Goal: Information Seeking & Learning: Check status

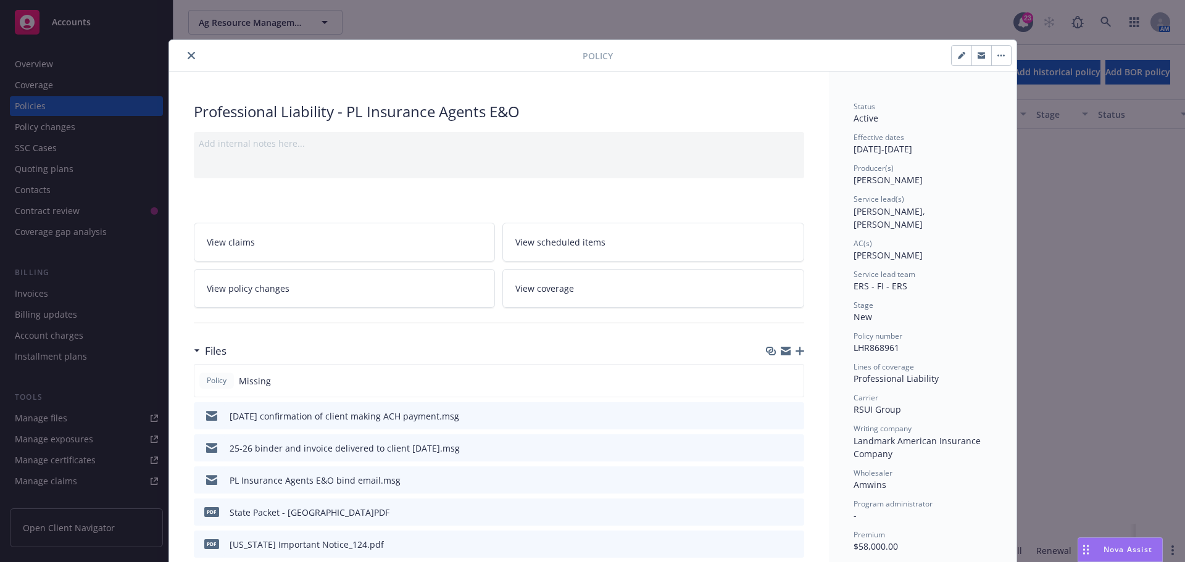
scroll to position [457, 0]
click at [188, 52] on icon "close" at bounding box center [191, 55] width 7 height 7
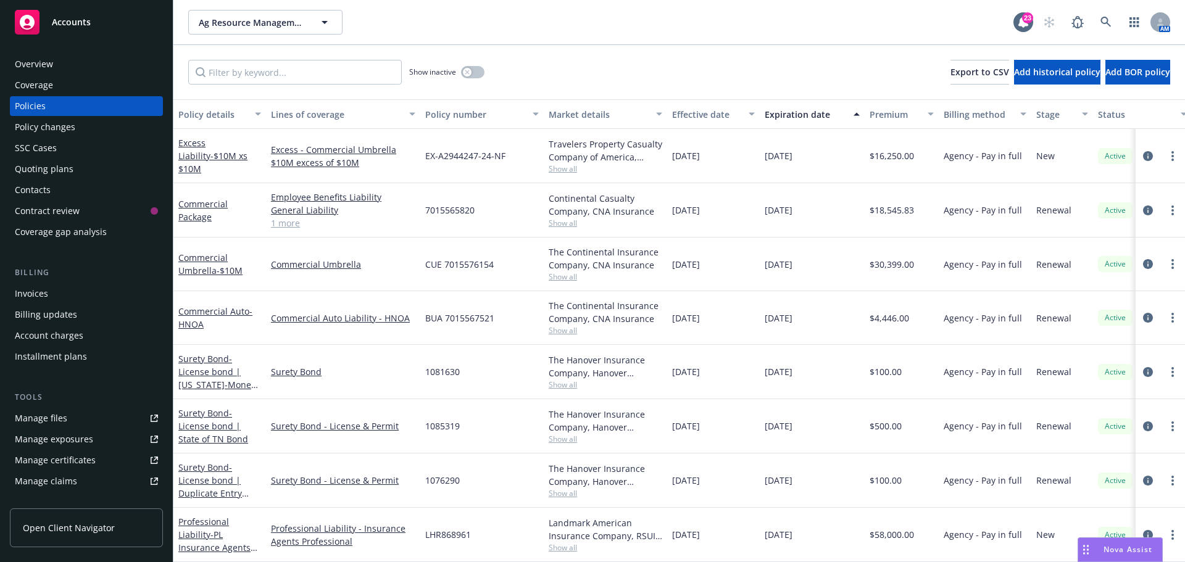
click at [518, 47] on div "Show inactive Export to CSV Add historical policy Add BOR policy" at bounding box center [678, 72] width 1011 height 54
click at [1103, 23] on icon at bounding box center [1105, 22] width 10 height 10
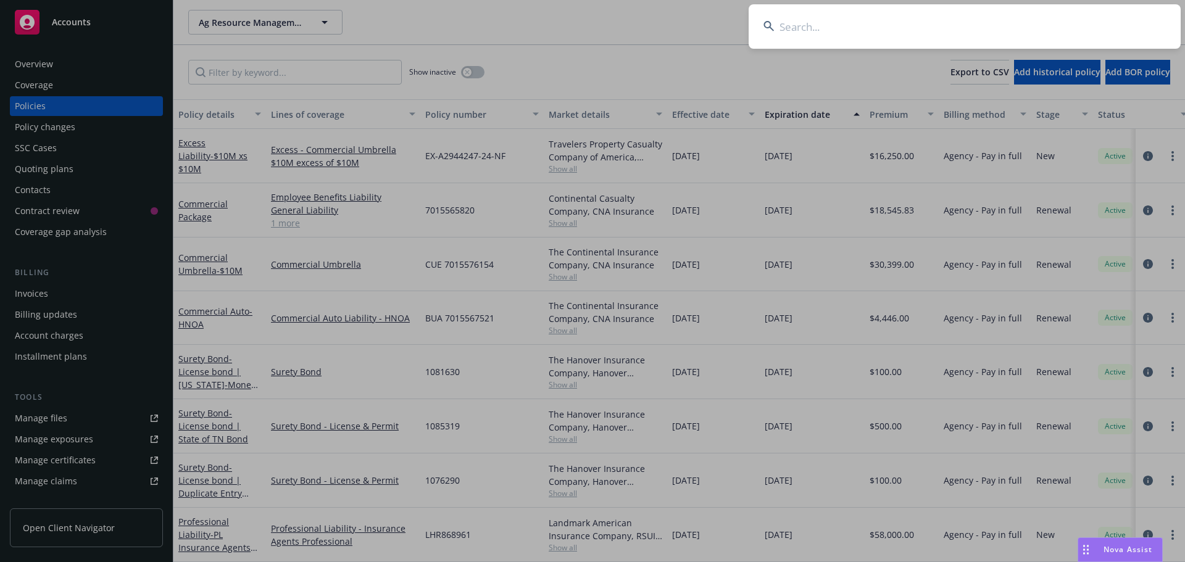
click at [902, 17] on input at bounding box center [964, 26] width 432 height 44
type input "bestow"
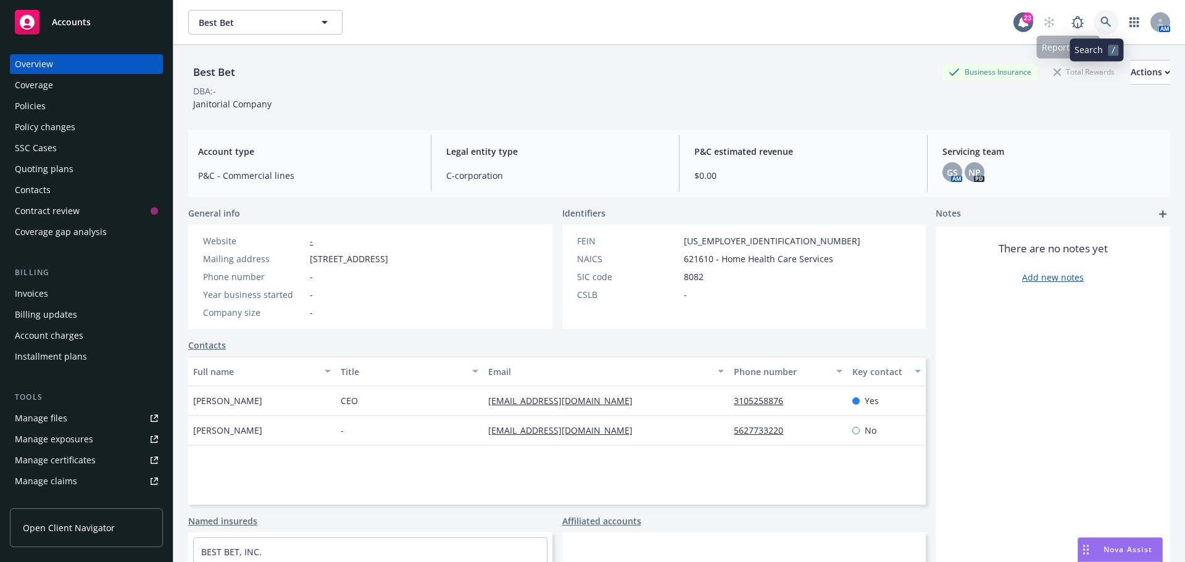
click at [1100, 21] on icon at bounding box center [1105, 22] width 10 height 10
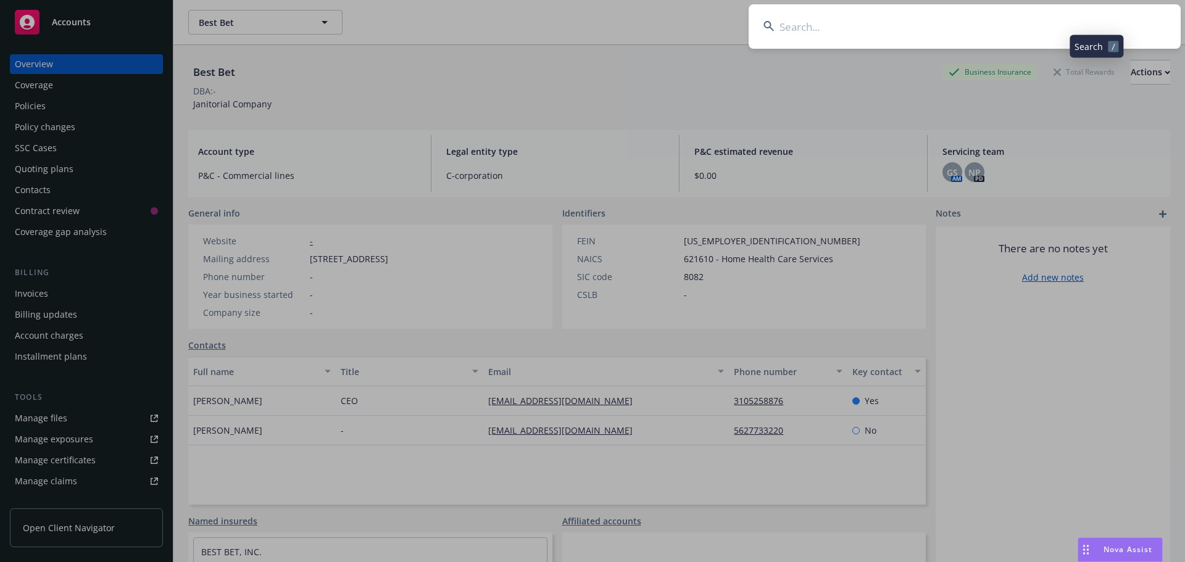
click at [1032, 20] on input at bounding box center [964, 26] width 432 height 44
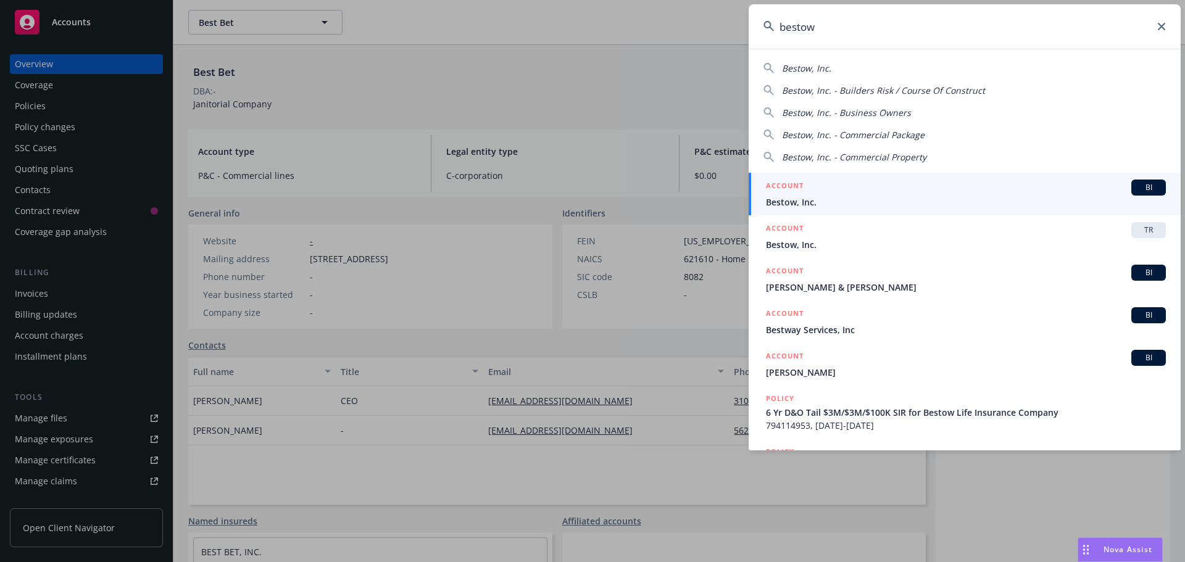
type input "bestow"
click at [1153, 193] on div "BI" at bounding box center [1148, 188] width 35 height 16
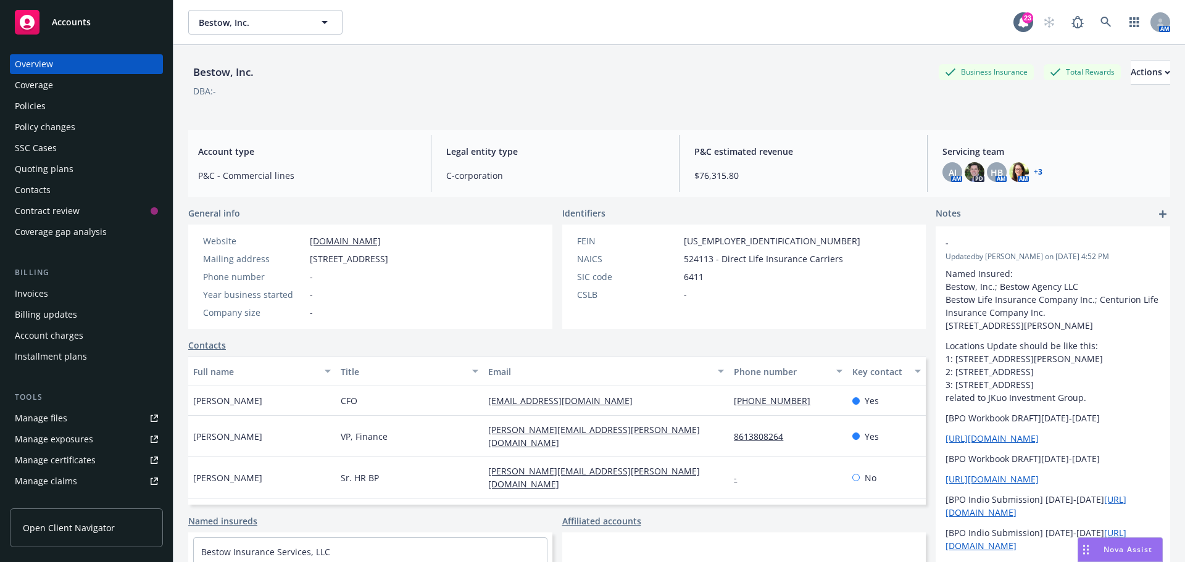
click at [588, 75] on div "Bestow, Inc. Business Insurance Total Rewards Actions" at bounding box center [679, 72] width 982 height 25
click at [127, 108] on div "Policies" at bounding box center [86, 106] width 143 height 20
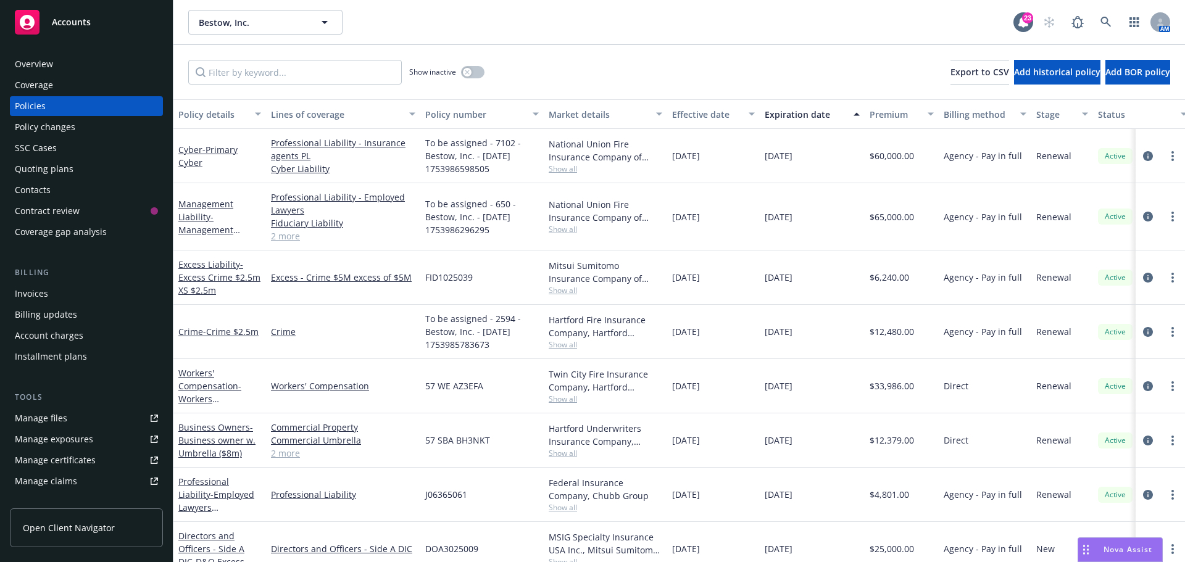
click at [576, 85] on div "Show inactive Export to CSV Add historical policy Add BOR policy" at bounding box center [678, 72] width 1011 height 54
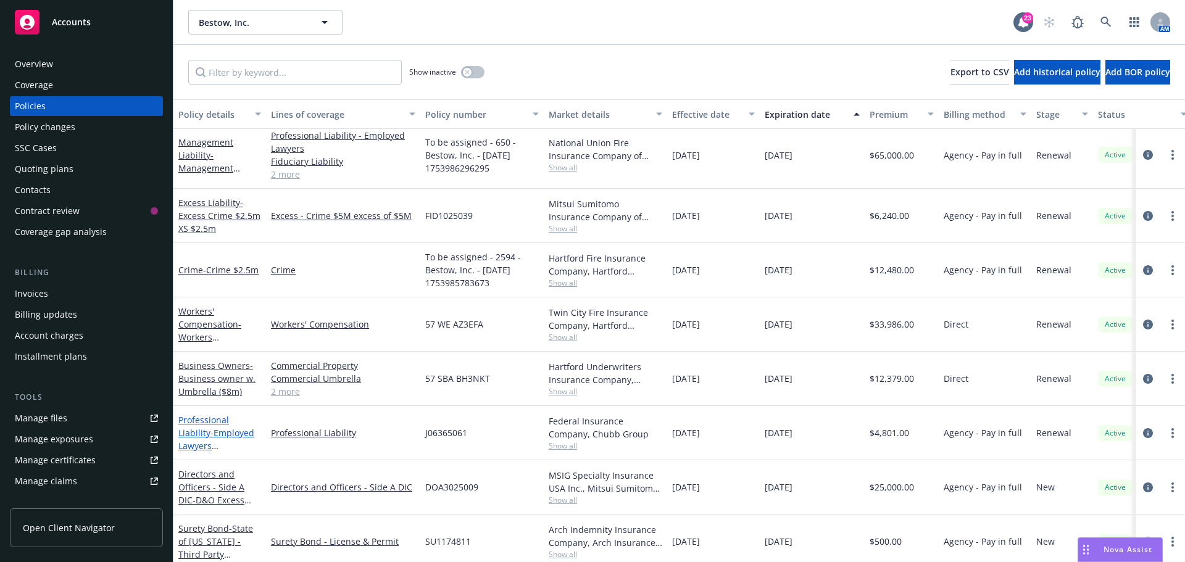
click at [227, 432] on span "- Employed Lawyers Professional Liability" at bounding box center [216, 452] width 76 height 51
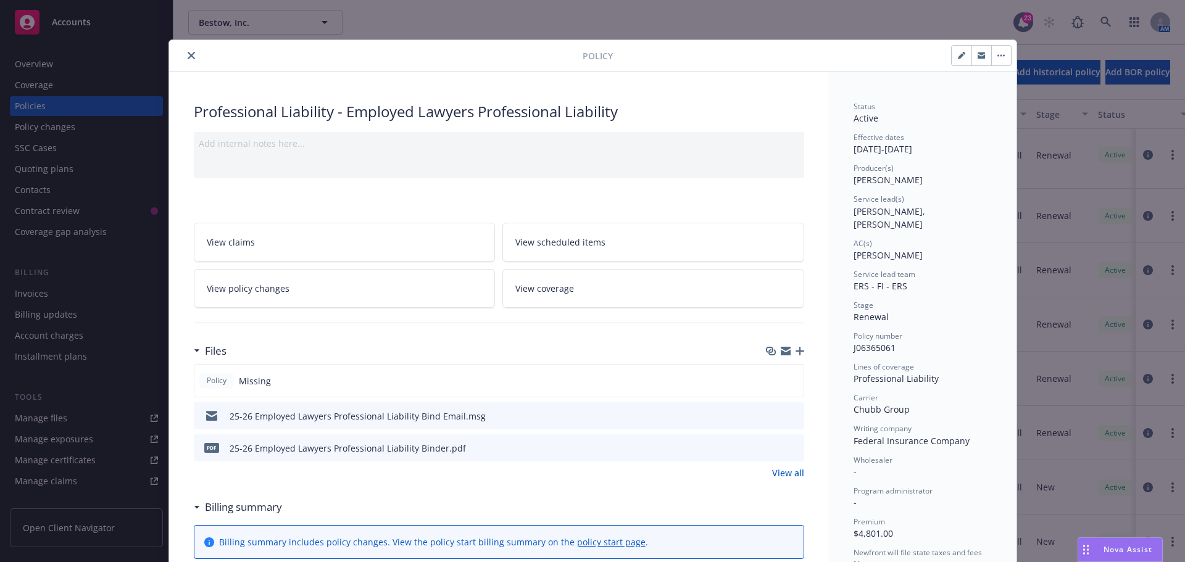
click at [787, 413] on icon "preview file" at bounding box center [792, 415] width 11 height 9
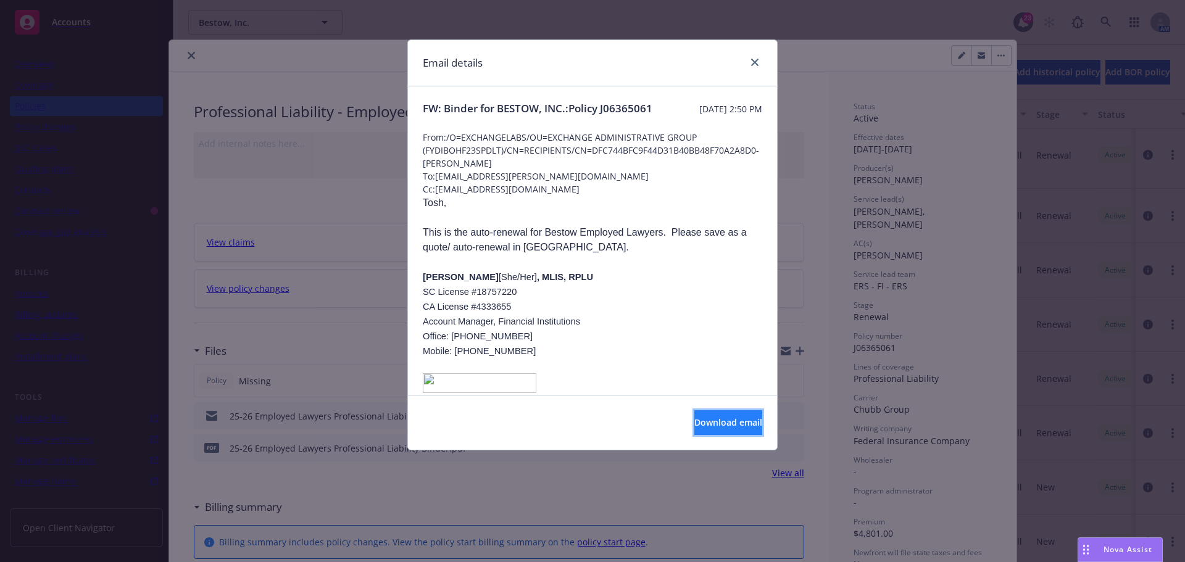
click at [725, 427] on span "Download email" at bounding box center [728, 423] width 68 height 12
click at [757, 63] on icon "close" at bounding box center [754, 62] width 7 height 7
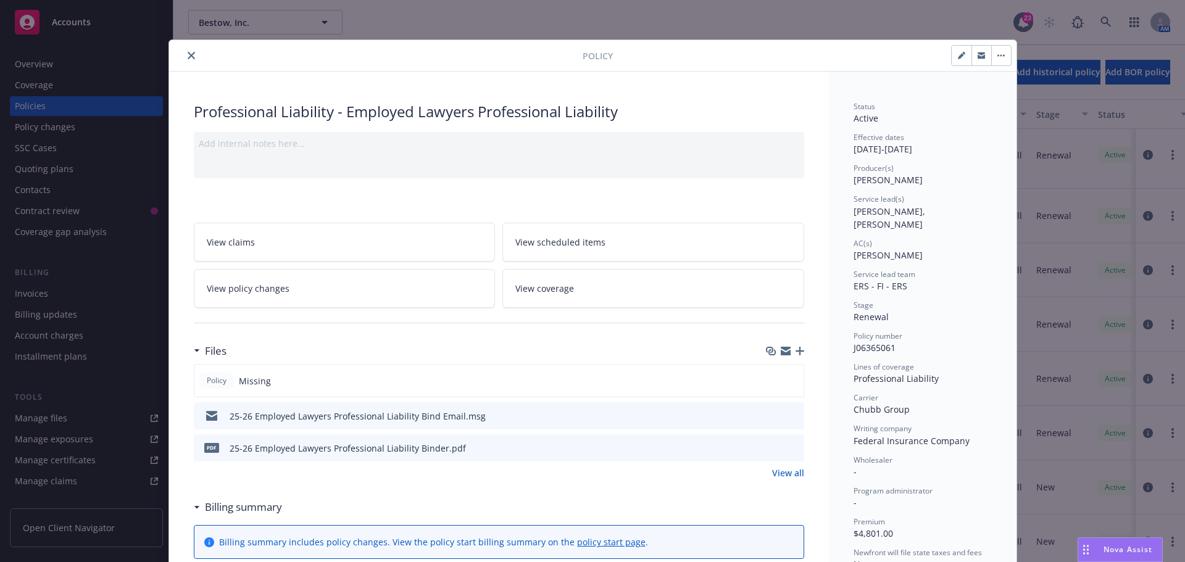
click at [184, 56] on button "close" at bounding box center [191, 55] width 15 height 15
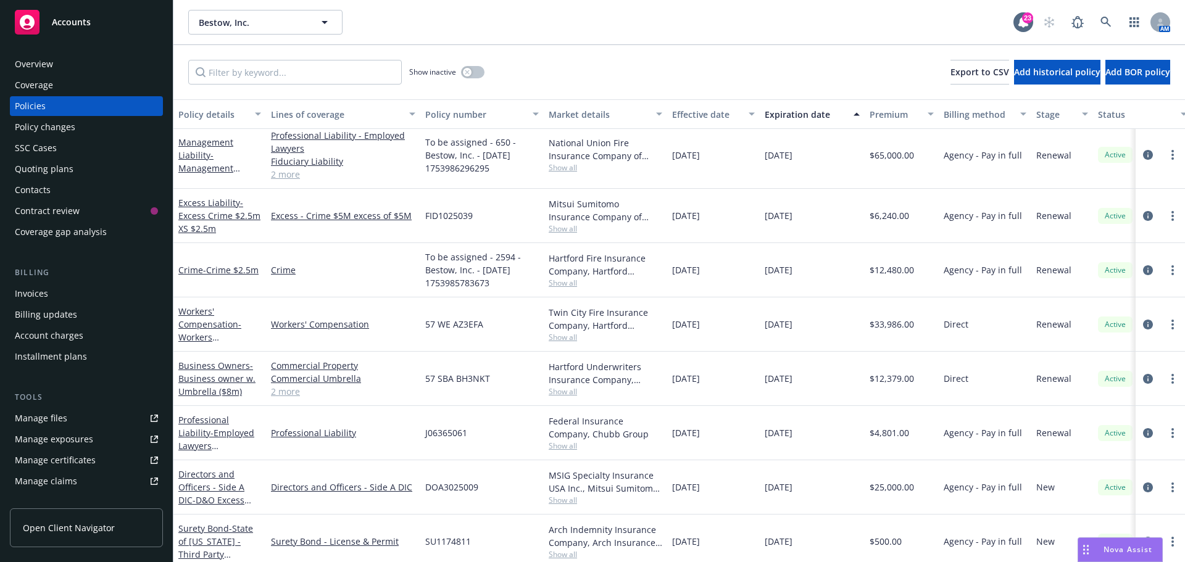
click at [615, 58] on div "Show inactive Export to CSV Add historical policy Add BOR policy" at bounding box center [678, 72] width 1011 height 54
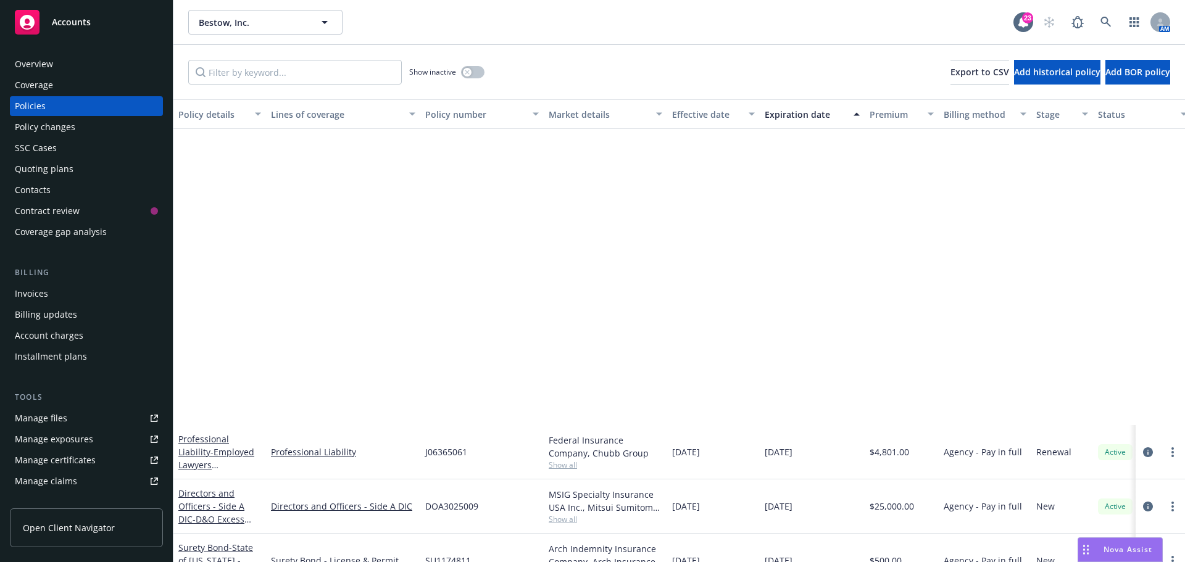
scroll to position [370, 0]
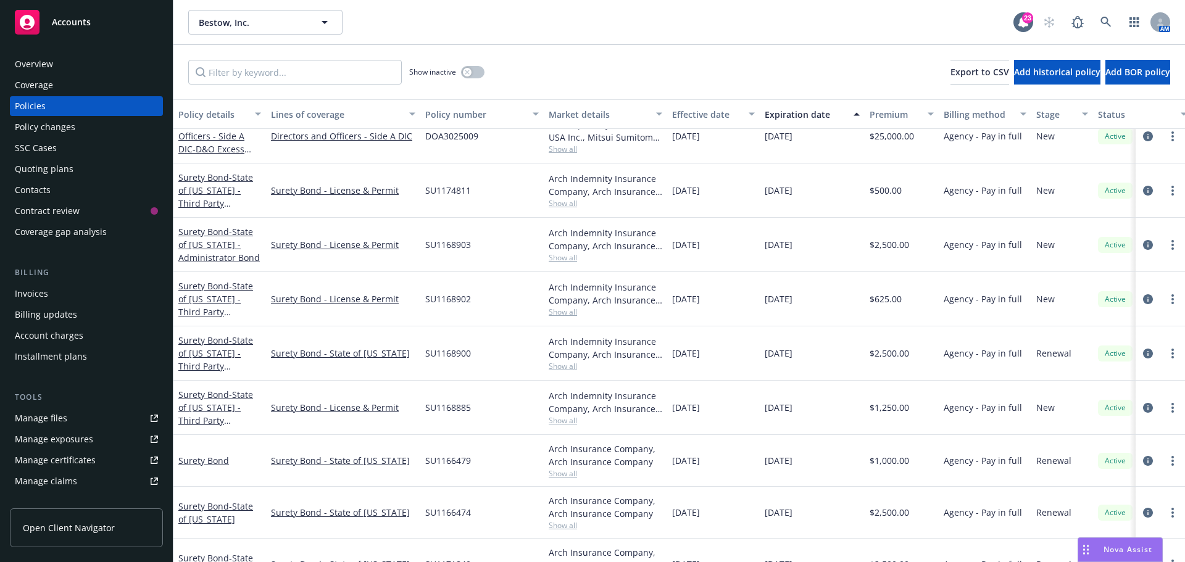
click at [603, 56] on div "Show inactive Export to CSV Add historical policy Add BOR policy" at bounding box center [678, 72] width 1011 height 54
click at [708, 7] on div "Bestow, Inc. Bestow, Inc. 23 AM" at bounding box center [678, 22] width 1011 height 44
click at [534, 36] on div "Bestow, Inc. Bestow, Inc. 23 AM" at bounding box center [678, 22] width 1011 height 44
click at [1113, 19] on link at bounding box center [1105, 22] width 25 height 25
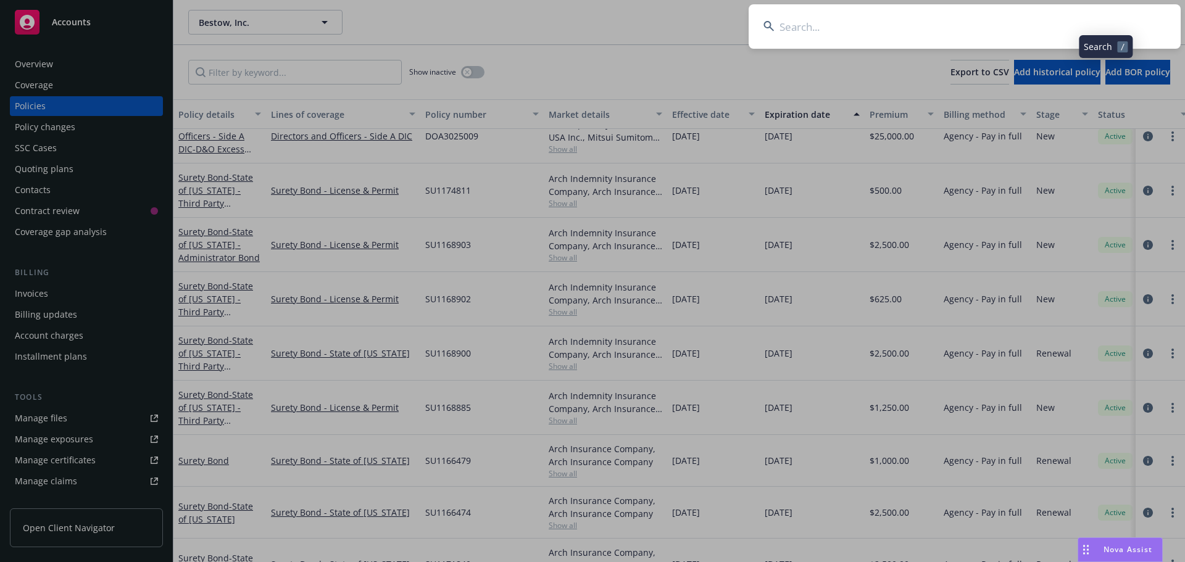
click at [1066, 25] on input at bounding box center [964, 26] width 432 height 44
type input "AL VENTURE"
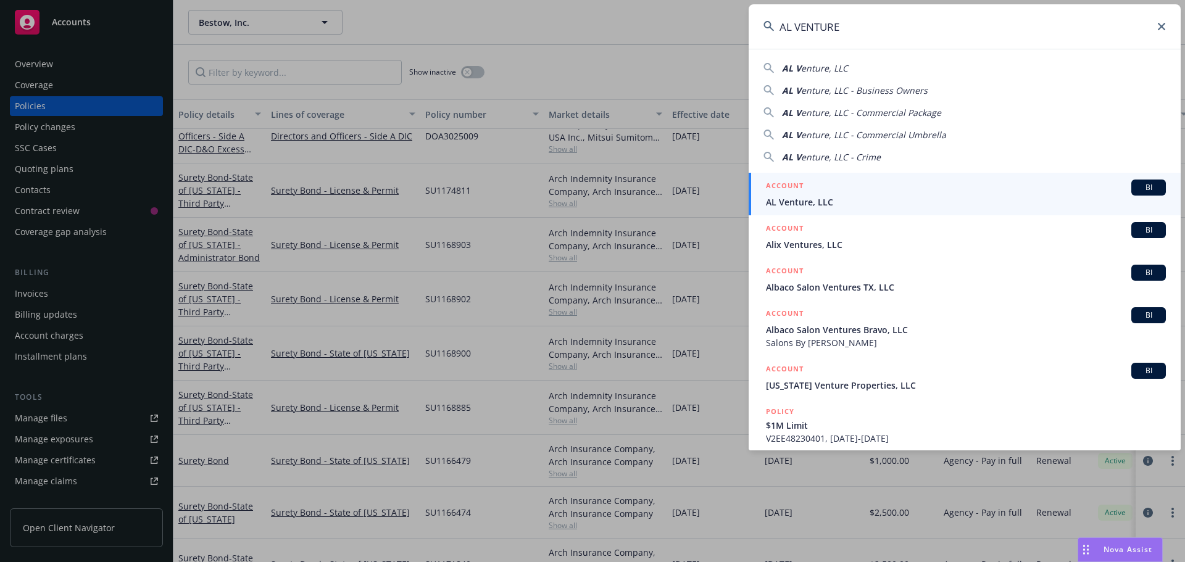
click at [1136, 184] on span "BI" at bounding box center [1148, 187] width 25 height 11
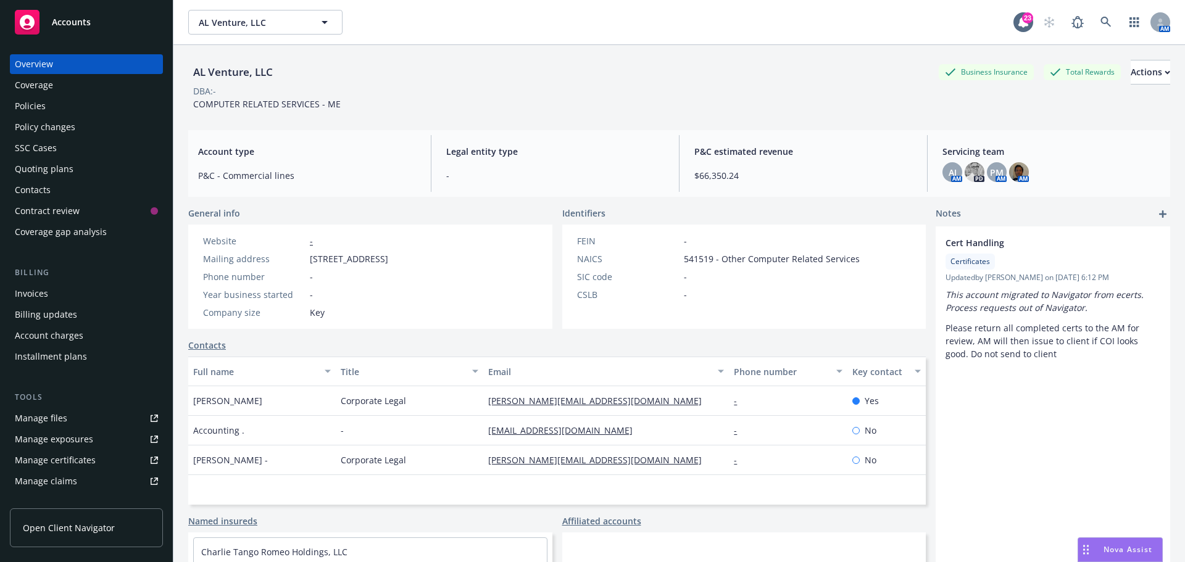
click at [475, 85] on div "DBA: -" at bounding box center [679, 91] width 982 height 13
click at [531, 17] on div "AL Venture, LLC AL Venture, LLC" at bounding box center [600, 22] width 825 height 25
click at [48, 110] on div "Policies" at bounding box center [86, 106] width 143 height 20
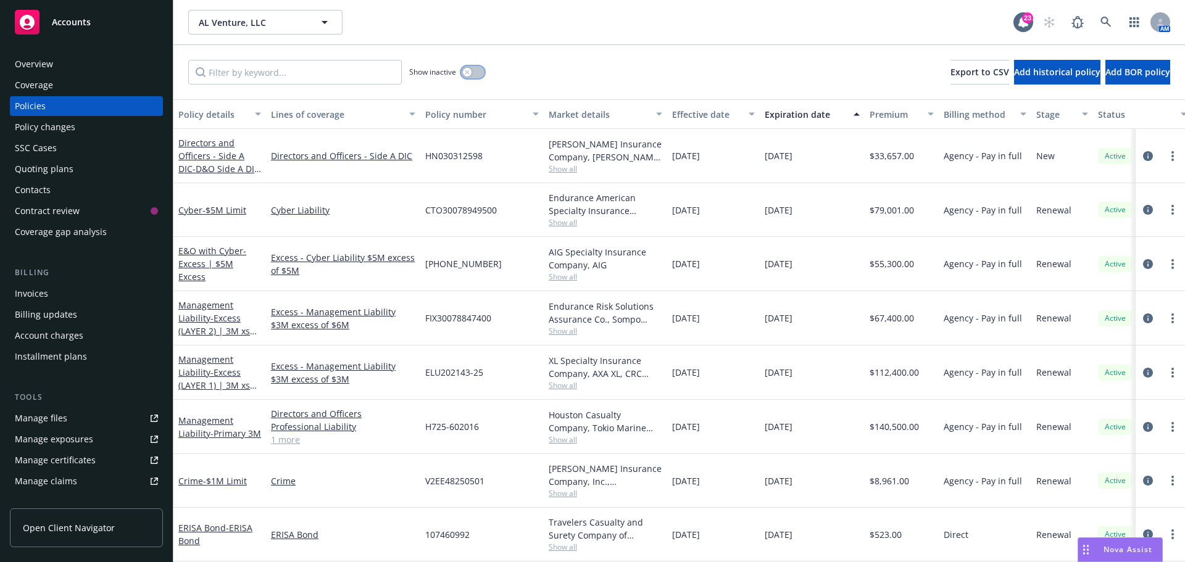
click at [478, 71] on button "button" at bounding box center [472, 72] width 23 height 12
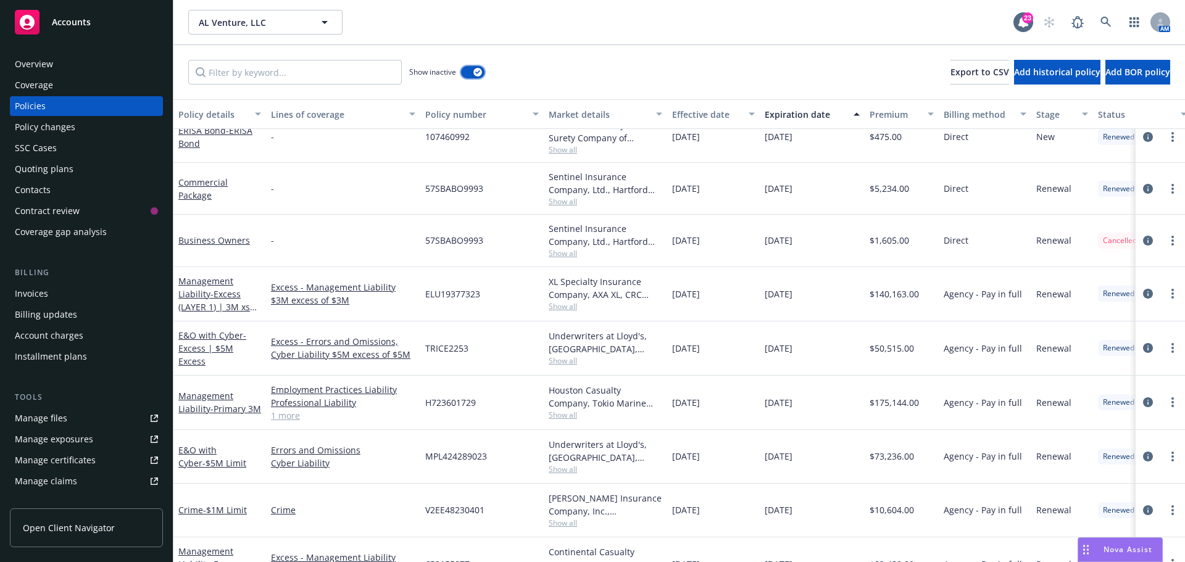
scroll to position [1247, 0]
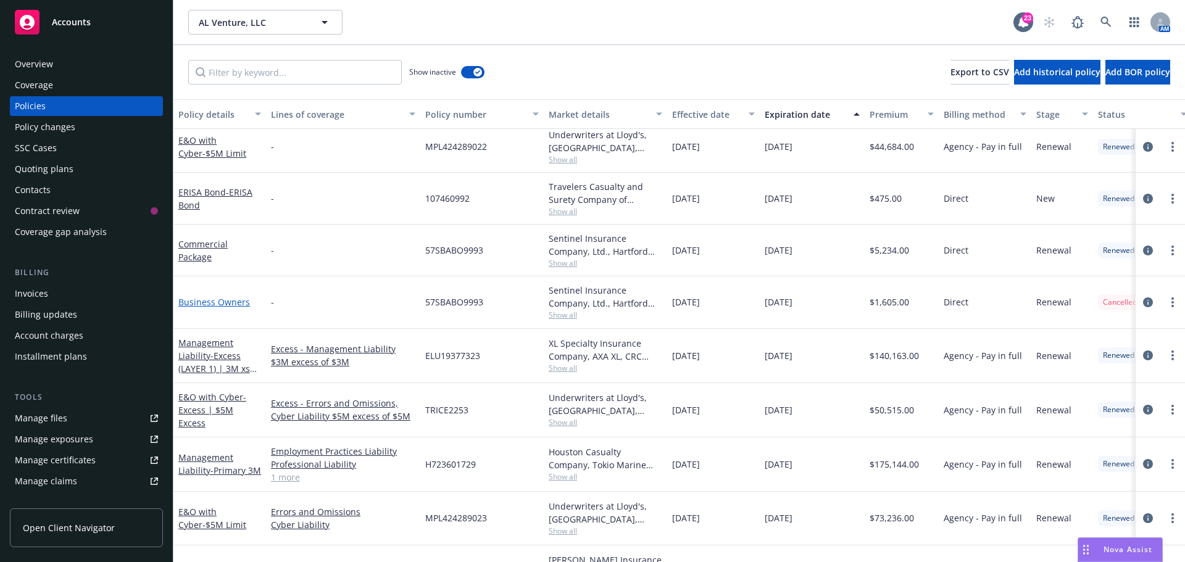
click at [222, 297] on link "Business Owners" at bounding box center [214, 302] width 72 height 12
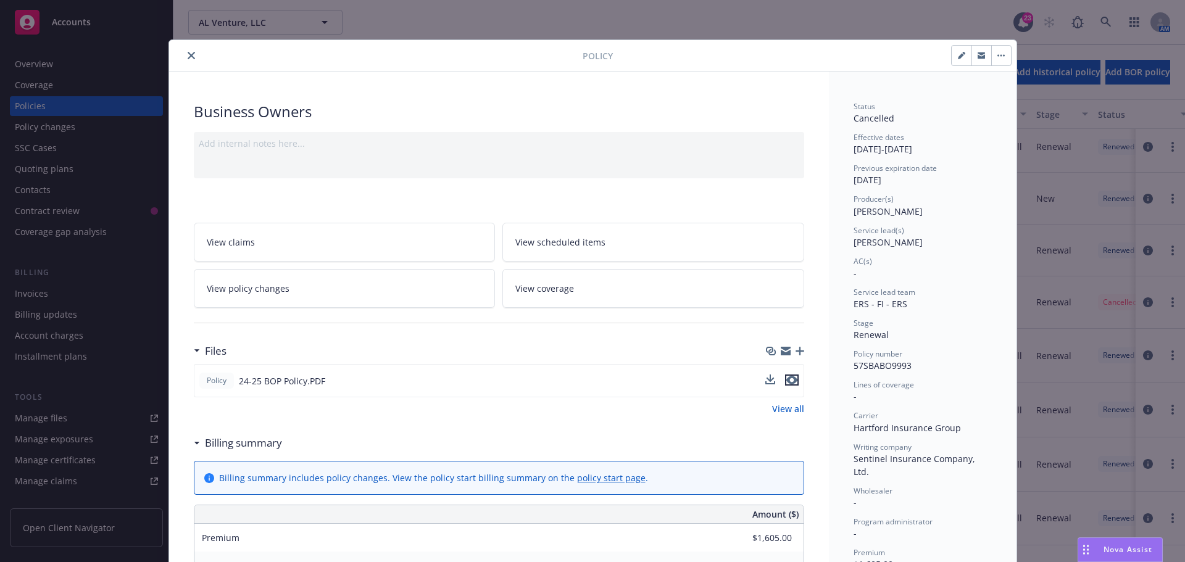
click at [786, 379] on icon "preview file" at bounding box center [791, 380] width 11 height 9
click at [190, 53] on button "close" at bounding box center [191, 55] width 15 height 15
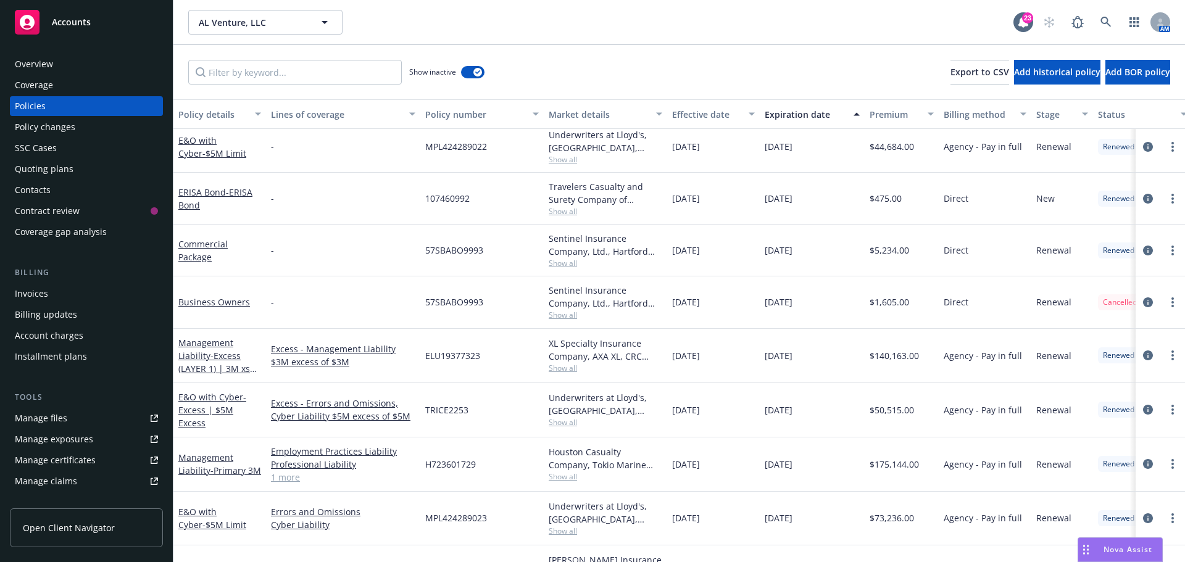
click at [603, 28] on div "AL Venture, LLC AL Venture, LLC" at bounding box center [600, 22] width 825 height 25
click at [534, 3] on div "AL Venture, LLC AL Venture, LLC 23 AM" at bounding box center [678, 22] width 1011 height 44
click at [536, 19] on div "AL Venture, LLC AL Venture, LLC" at bounding box center [600, 22] width 825 height 25
click at [529, 6] on div "AL Venture, LLC AL Venture, LLC 23 AM" at bounding box center [678, 22] width 1011 height 44
click at [792, 35] on div "AL Venture, LLC AL Venture, LLC 23 AM" at bounding box center [678, 22] width 1011 height 44
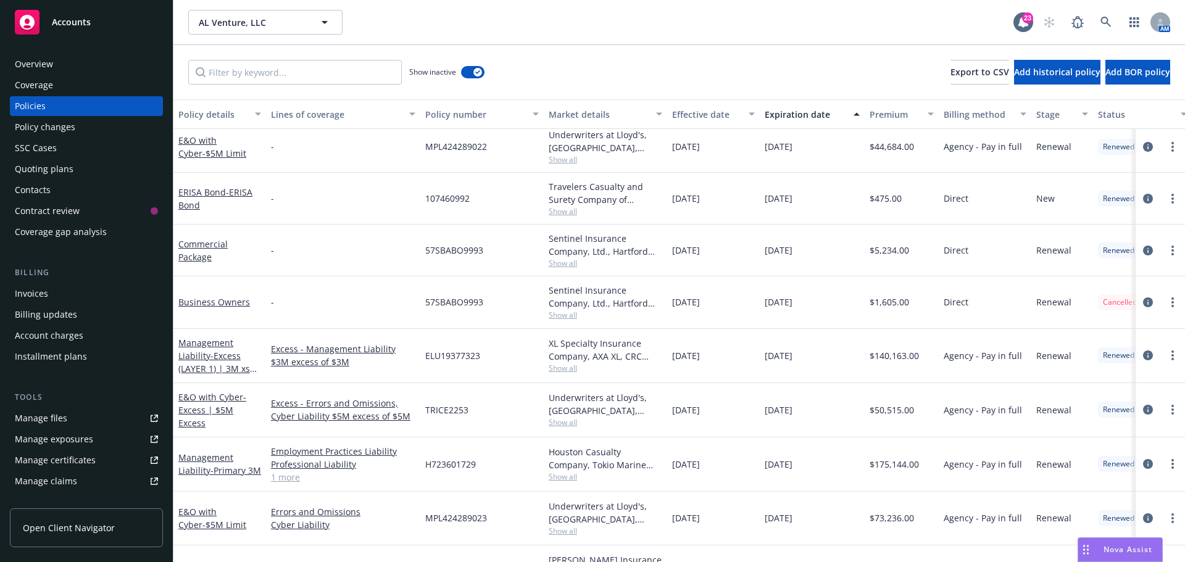
click at [771, 41] on div "AL Venture, LLC AL Venture, LLC 23 AM" at bounding box center [678, 22] width 1011 height 44
click at [758, 45] on div "Show inactive Export to CSV Add historical policy Add BOR policy" at bounding box center [678, 72] width 1011 height 54
click at [779, 48] on div "Show inactive Export to CSV Add historical policy Add BOR policy" at bounding box center [678, 72] width 1011 height 54
click at [768, 17] on div "AL Venture, LLC AL Venture, LLC" at bounding box center [600, 22] width 825 height 25
click at [1097, 25] on link at bounding box center [1105, 22] width 25 height 25
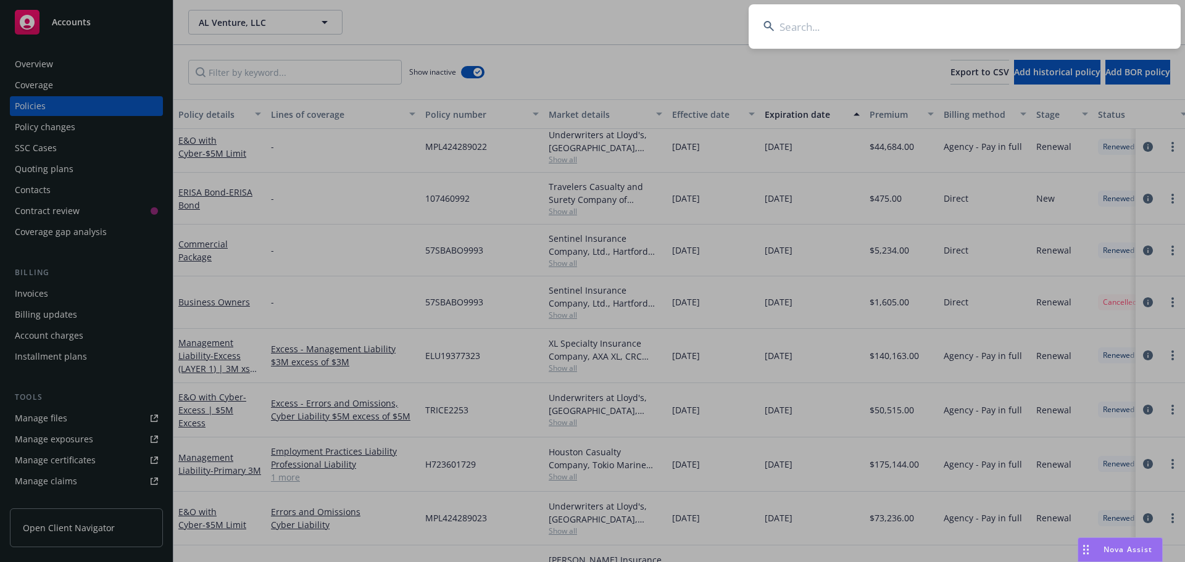
click at [1079, 25] on input at bounding box center [964, 26] width 432 height 44
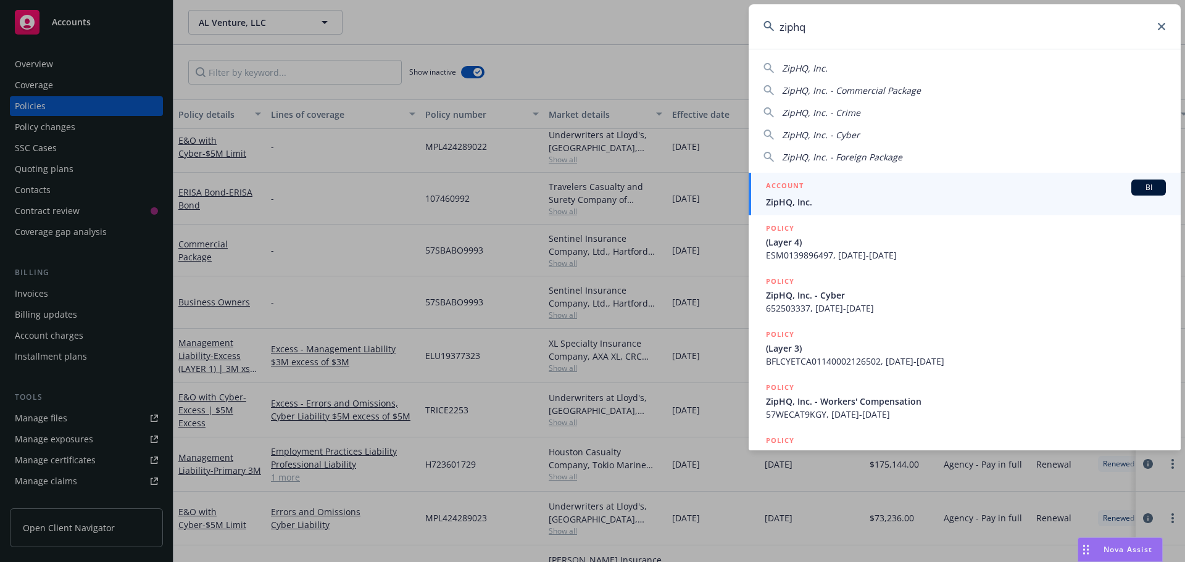
type input "ziphq"
click at [1132, 196] on span "ZipHQ, Inc." at bounding box center [966, 202] width 400 height 13
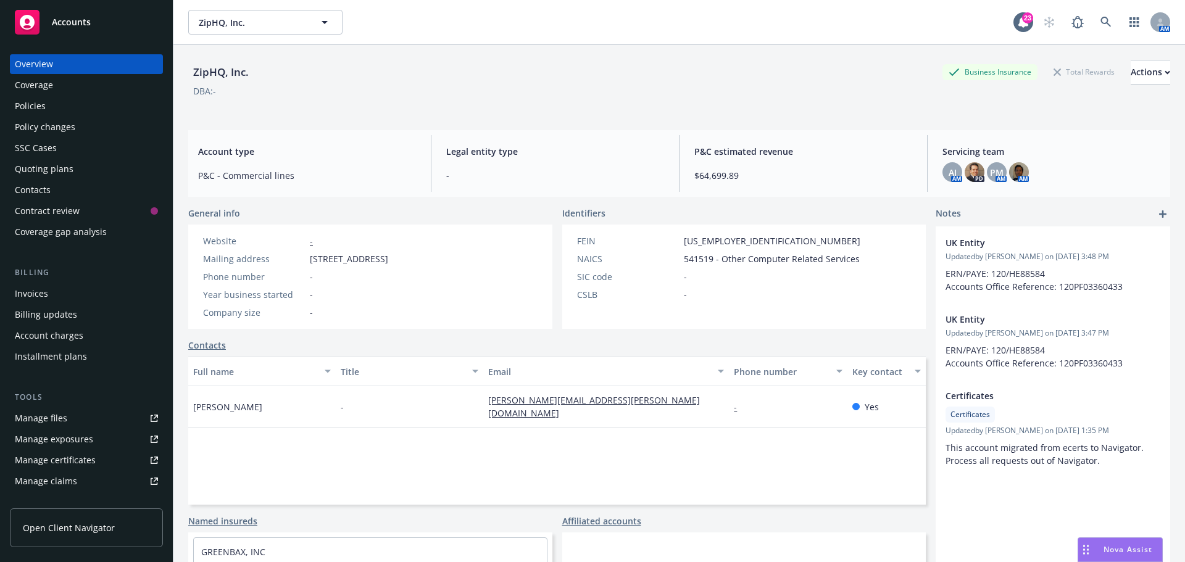
click at [402, 41] on div "ZipHQ, Inc. ZipHQ, Inc. 23 AM" at bounding box center [678, 22] width 1011 height 44
click at [32, 102] on div "Policies" at bounding box center [30, 106] width 31 height 20
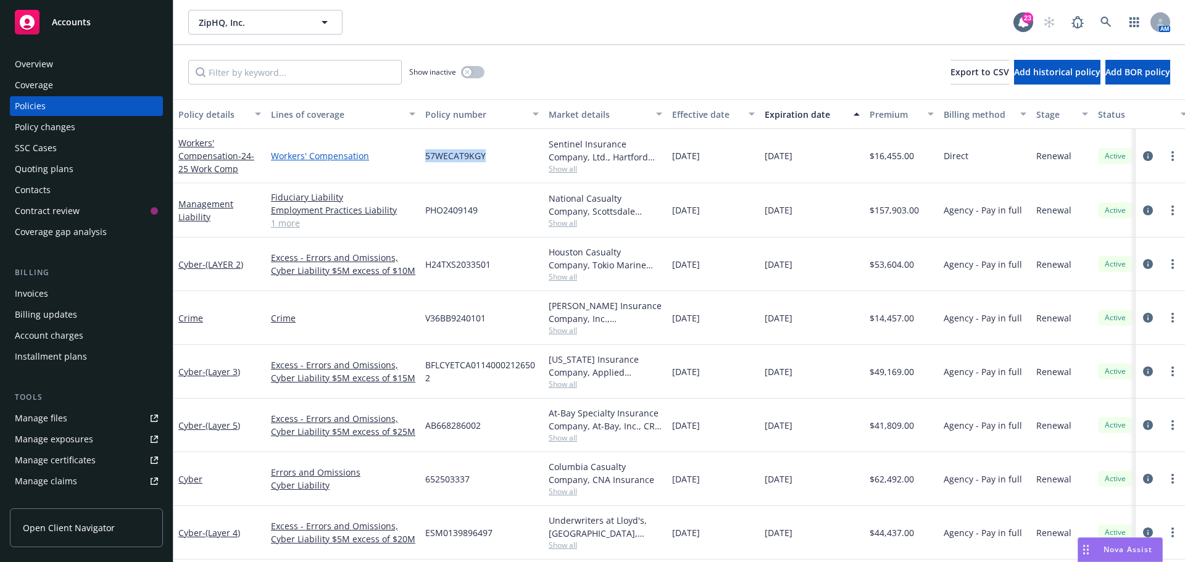
drag, startPoint x: 491, startPoint y: 155, endPoint x: 400, endPoint y: 151, distance: 90.8
click at [400, 151] on div "Workers' Compensation - 24-25 Work Comp Workers' Compensation 57WECAT9KGY Senti…" at bounding box center [768, 156] width 1191 height 54
copy div "57WECAT9KGY"
drag, startPoint x: 577, startPoint y: 54, endPoint x: 895, endPoint y: 0, distance: 323.0
click at [577, 54] on div "Show inactive Export to CSV Add historical policy Add BOR policy" at bounding box center [678, 72] width 1011 height 54
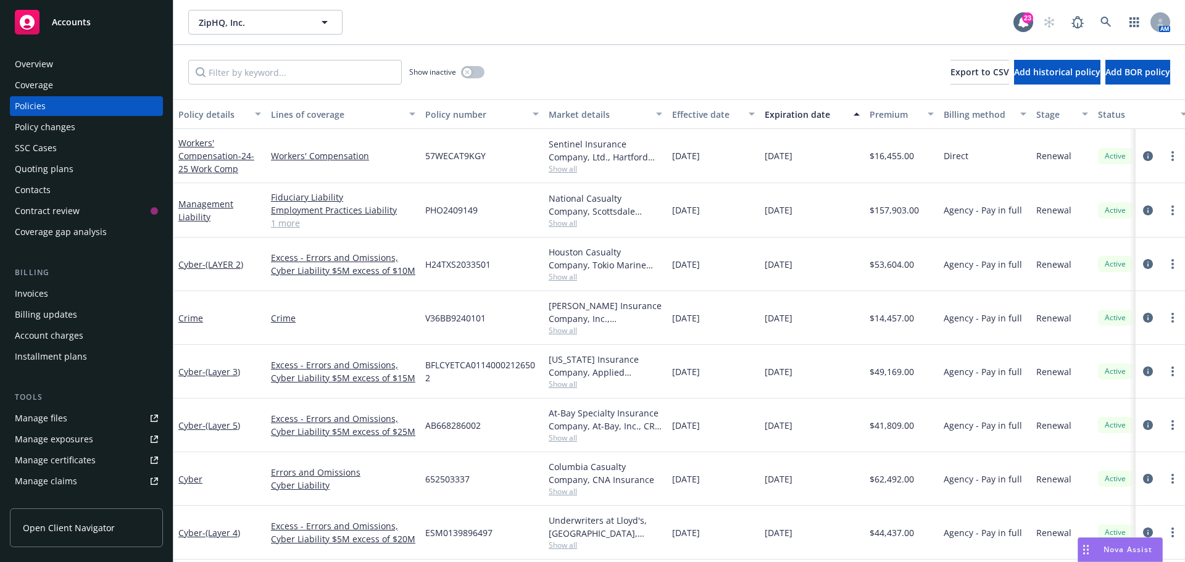
click at [486, 27] on div "ZipHQ, Inc. ZipHQ, Inc." at bounding box center [600, 22] width 825 height 25
click at [1111, 21] on link at bounding box center [1105, 22] width 25 height 25
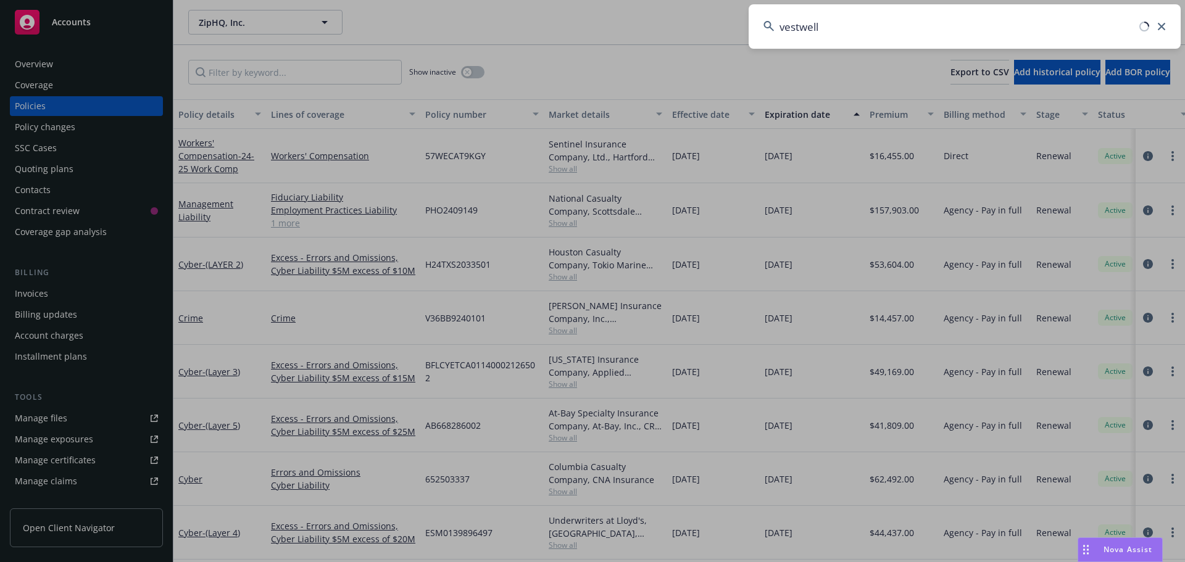
type input "vestwell"
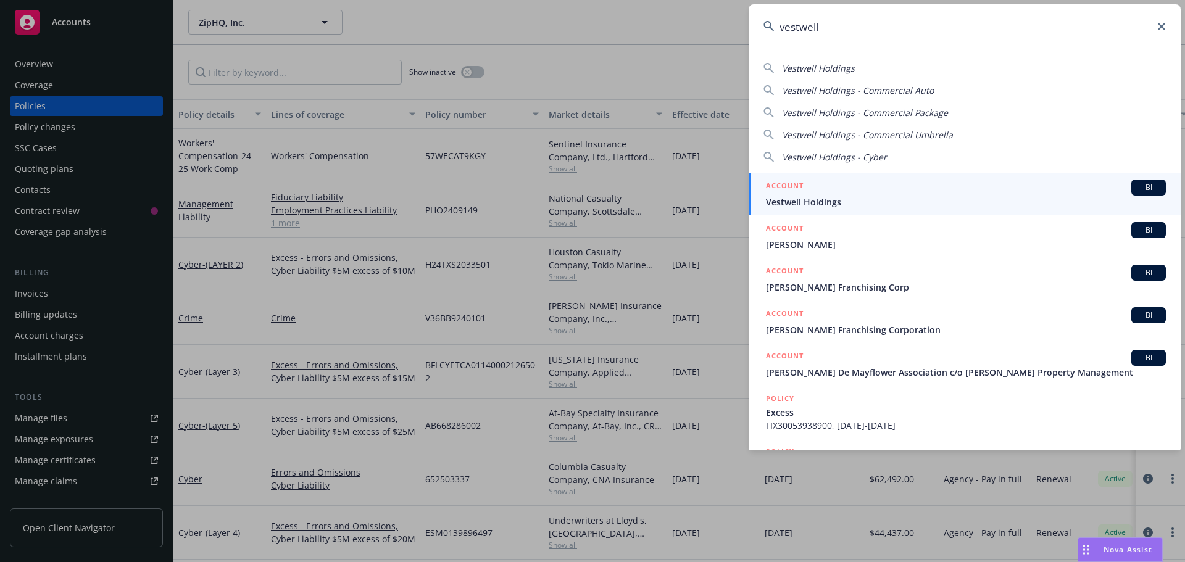
click at [1140, 182] on span "BI" at bounding box center [1148, 187] width 25 height 11
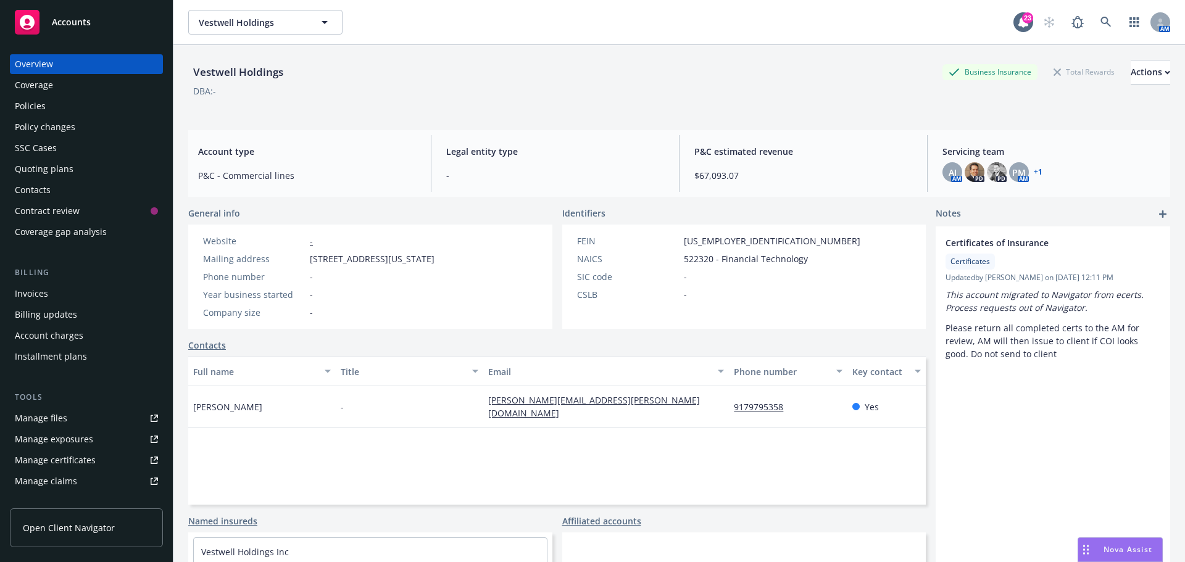
click at [61, 110] on div "Policies" at bounding box center [86, 106] width 143 height 20
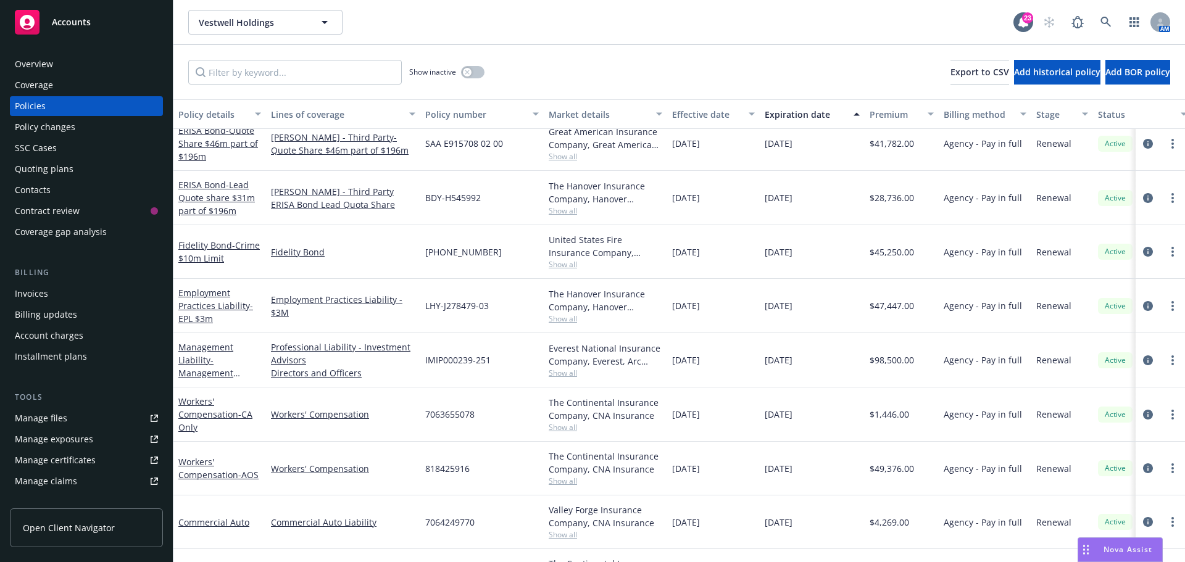
scroll to position [617, 0]
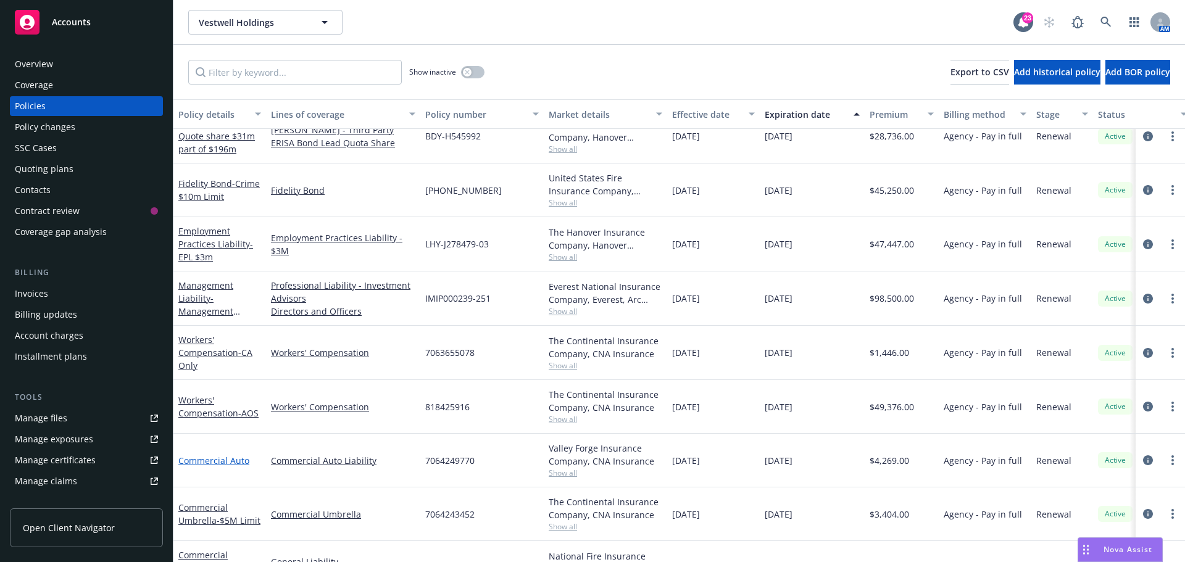
click at [220, 459] on link "Commercial Auto" at bounding box center [213, 461] width 71 height 12
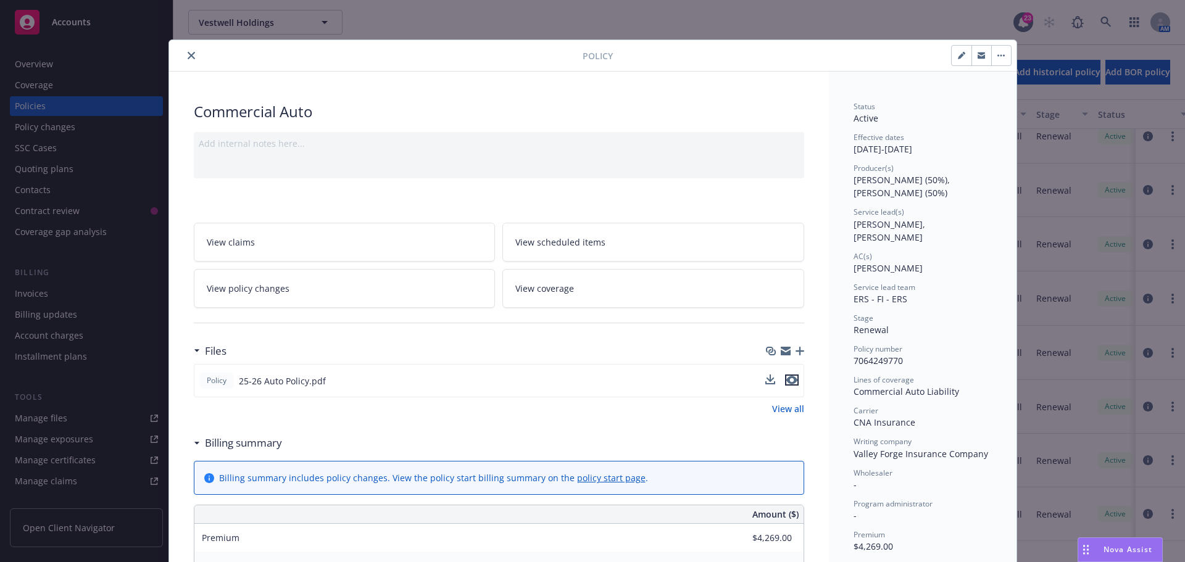
click at [790, 384] on icon "preview file" at bounding box center [791, 380] width 11 height 9
click at [191, 56] on button "close" at bounding box center [191, 55] width 15 height 15
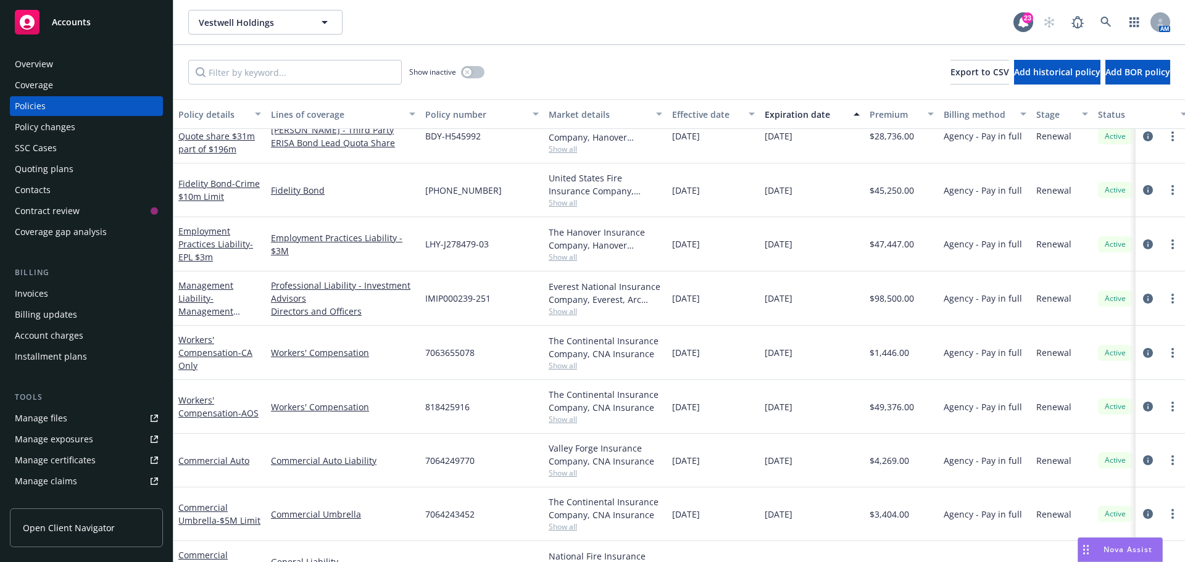
scroll to position [656, 0]
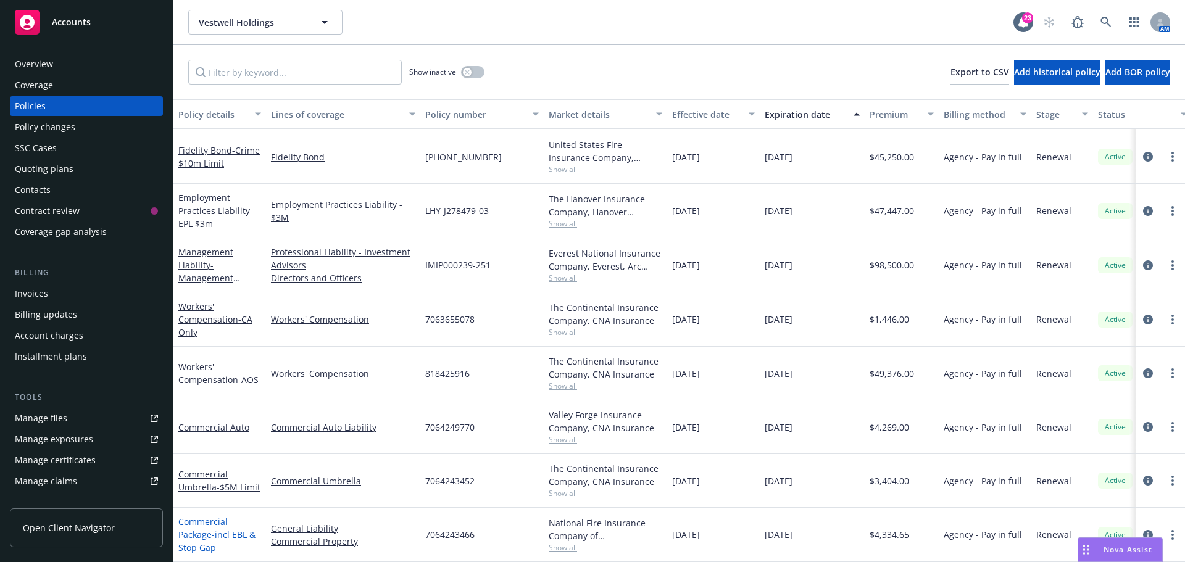
click at [202, 524] on link "Commercial Package - incl EBL & Stop Gap" at bounding box center [216, 535] width 77 height 38
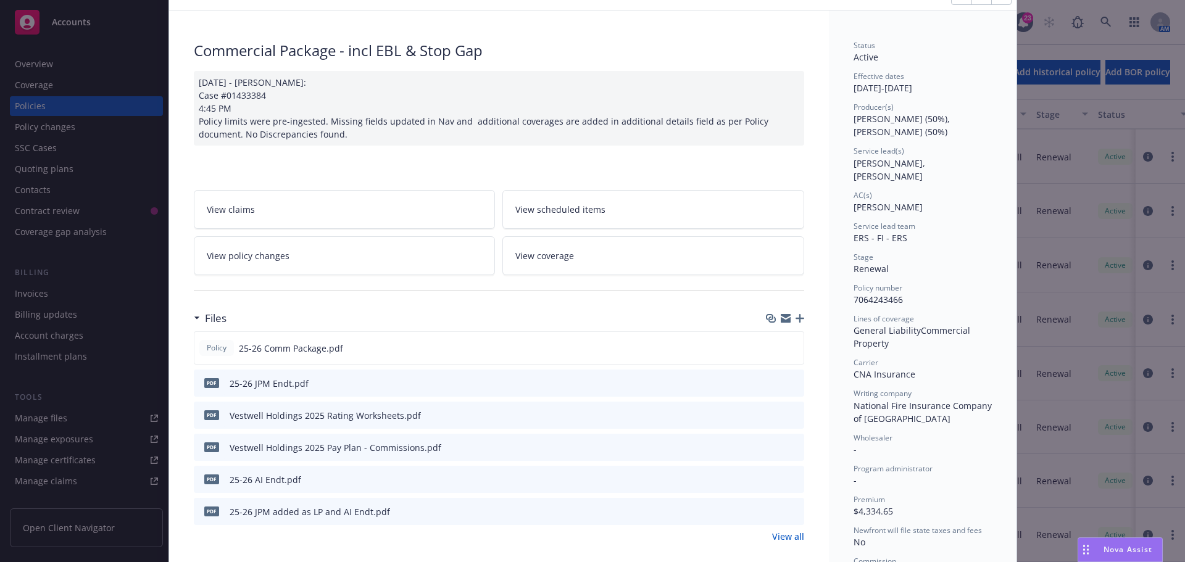
scroll to position [62, 0]
click at [787, 347] on icon "preview file" at bounding box center [791, 346] width 11 height 9
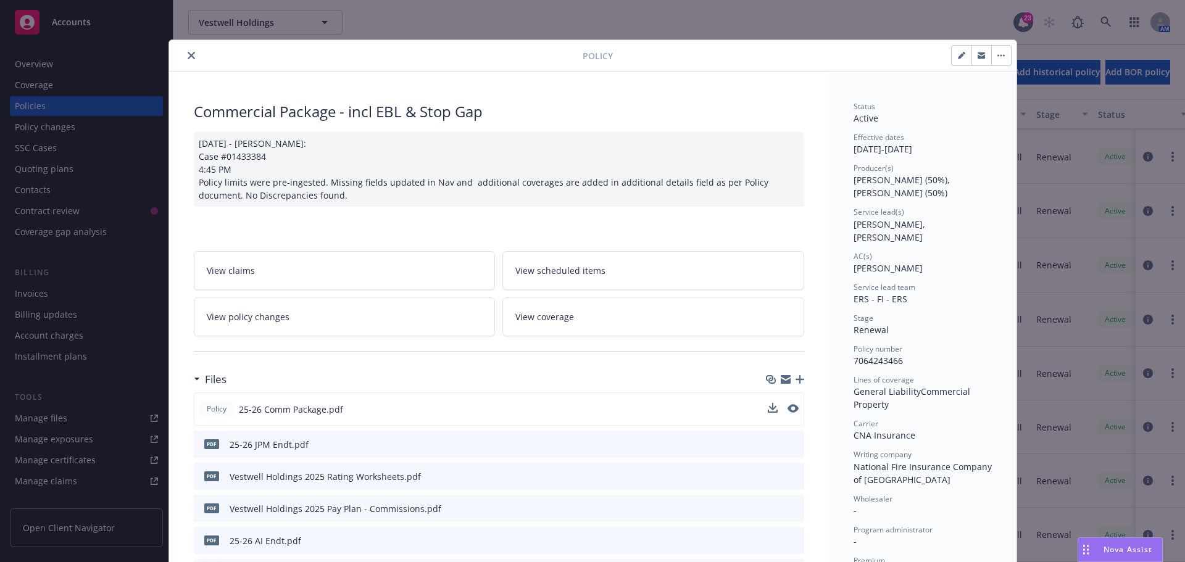
click at [188, 59] on icon "close" at bounding box center [191, 55] width 7 height 7
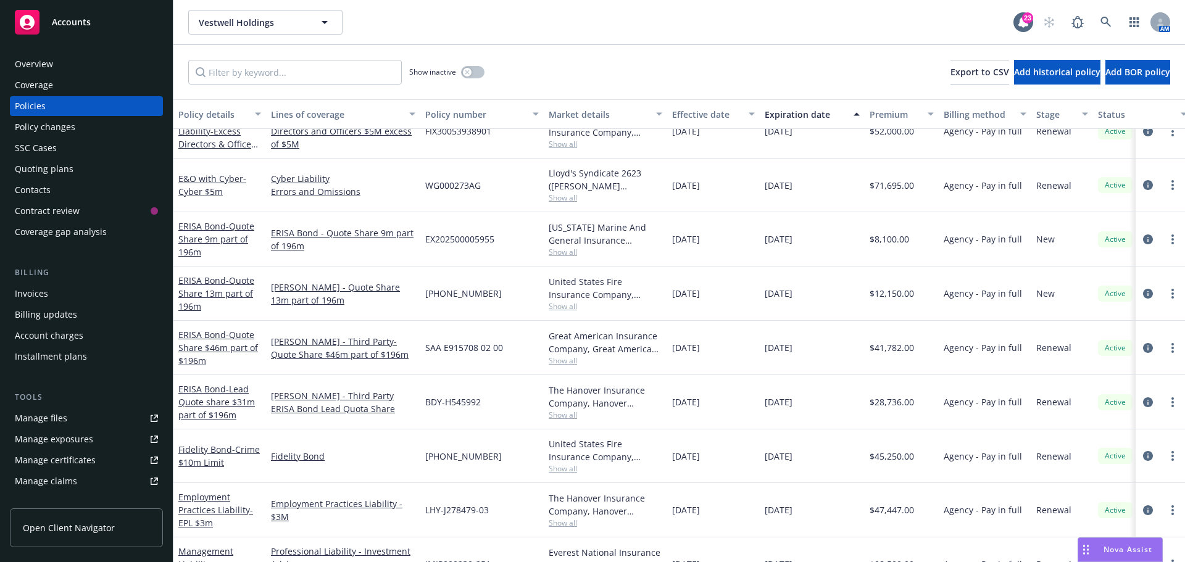
scroll to position [432, 0]
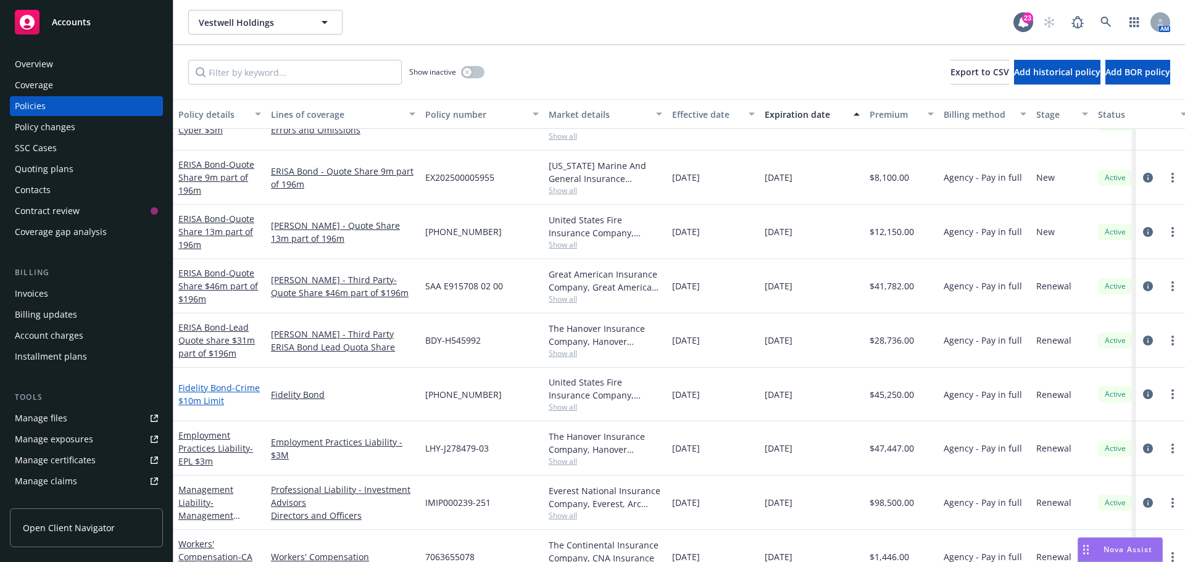
click at [212, 392] on link "Fidelity Bond - Crime $10m Limit" at bounding box center [218, 394] width 81 height 25
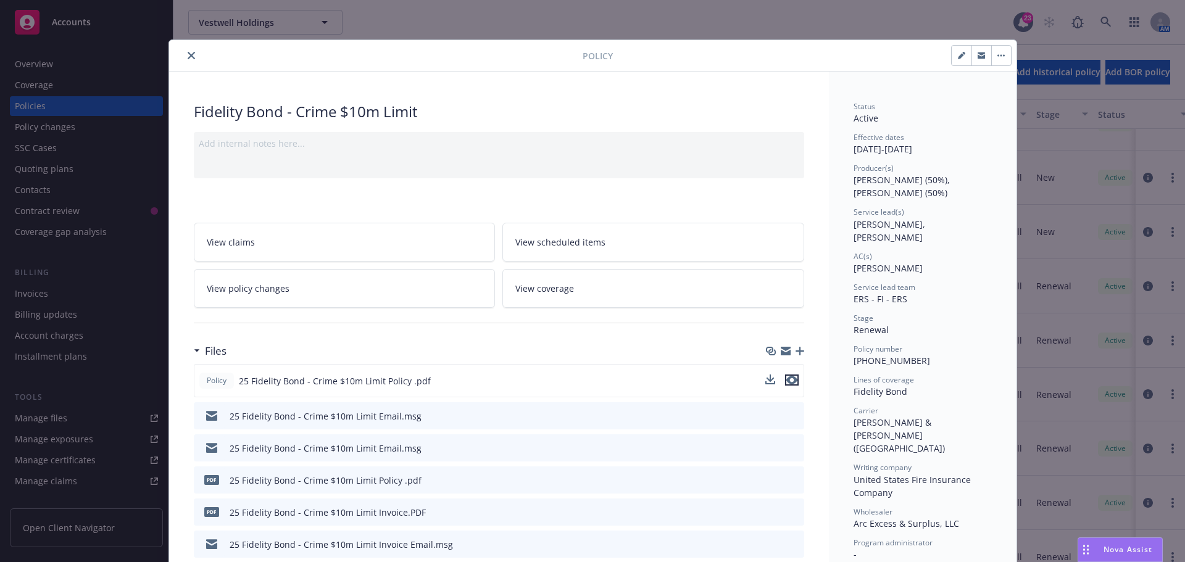
click at [788, 376] on icon "preview file" at bounding box center [791, 380] width 11 height 9
click at [184, 52] on button "close" at bounding box center [191, 55] width 15 height 15
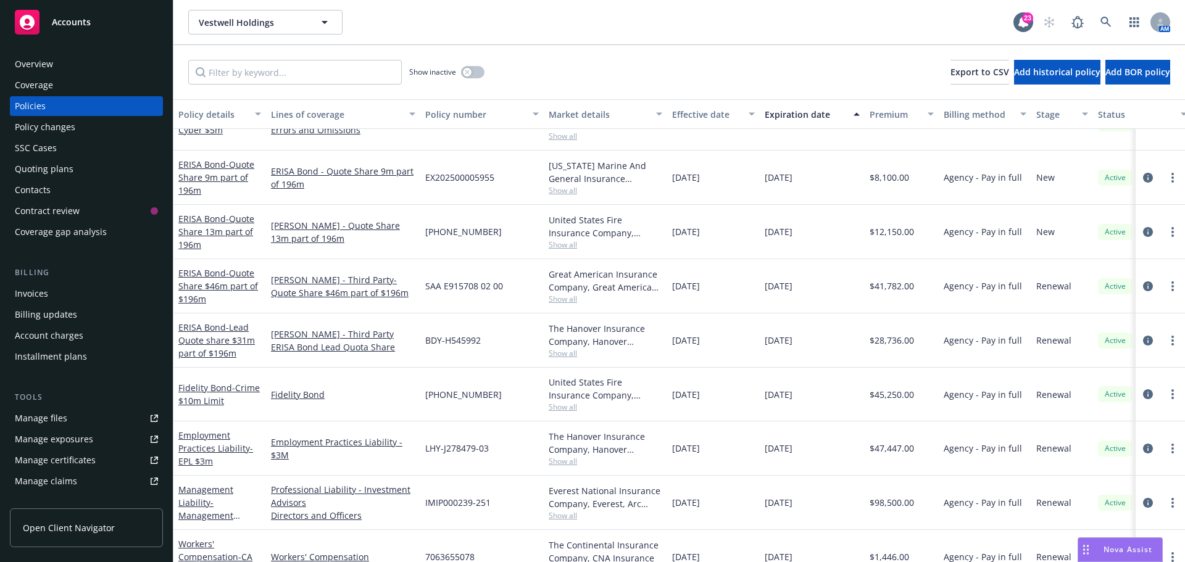
click at [563, 46] on div "Show inactive Export to CSV Add historical policy Add BOR policy" at bounding box center [678, 72] width 1011 height 54
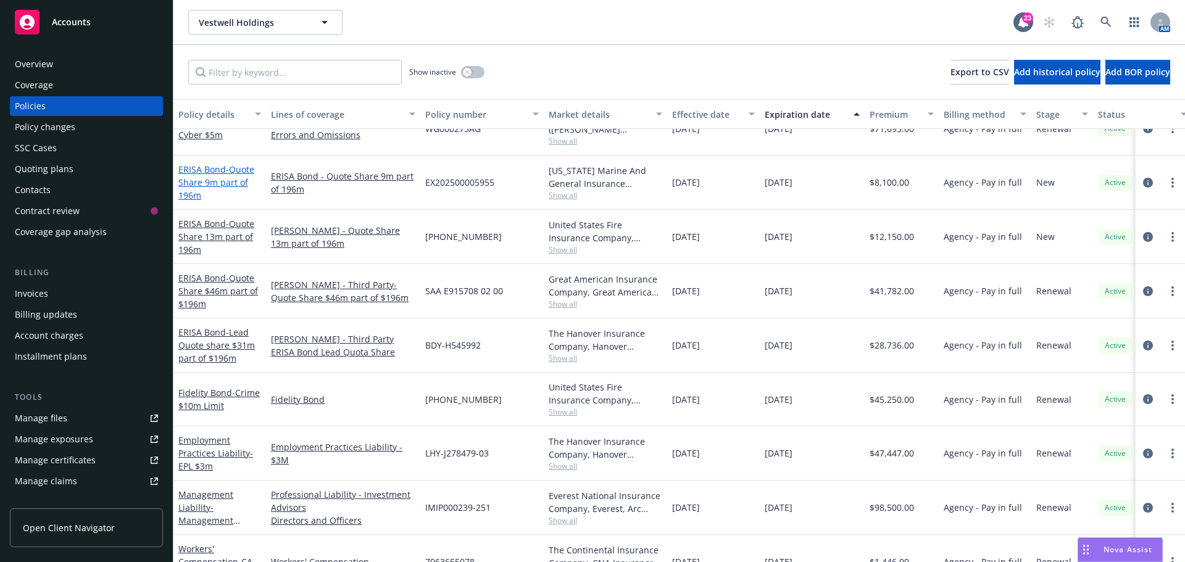
scroll to position [370, 0]
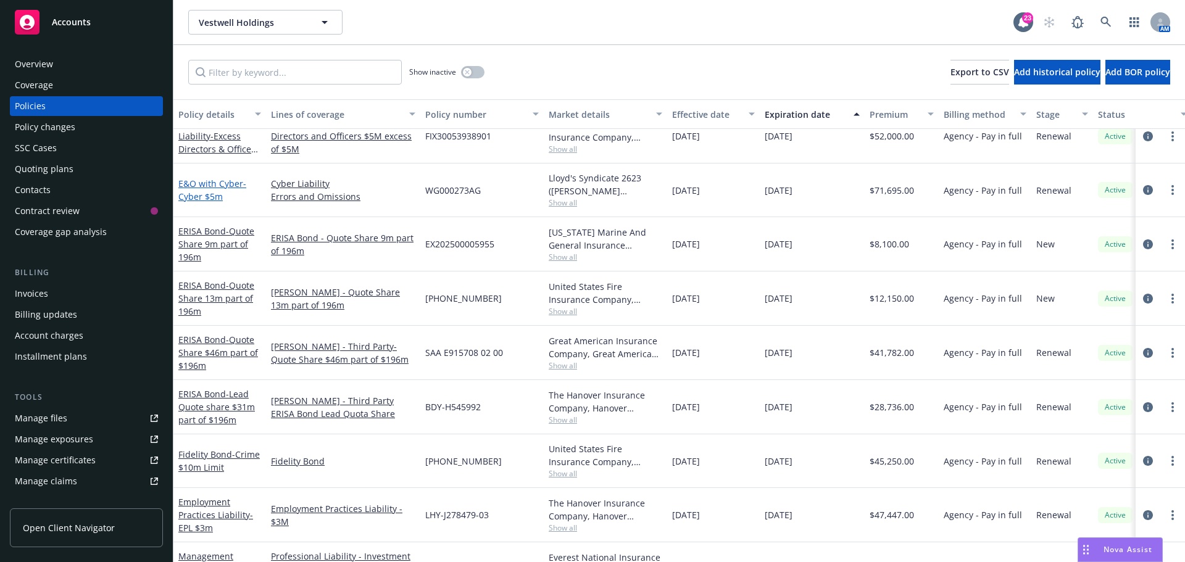
click at [199, 191] on span "- Cyber $5m" at bounding box center [212, 190] width 68 height 25
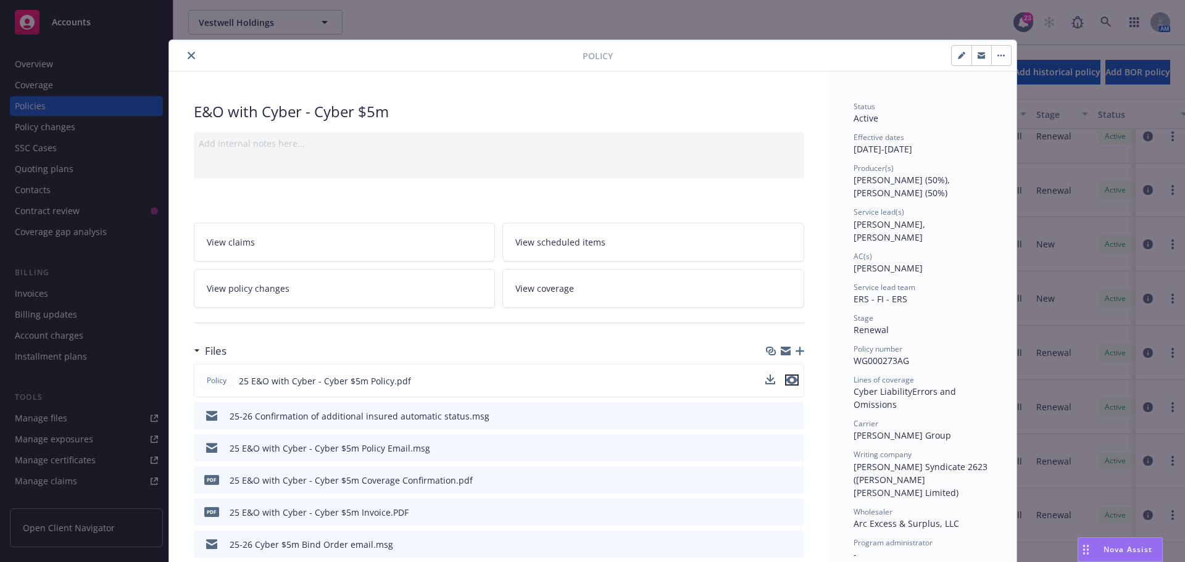
click at [791, 378] on icon "preview file" at bounding box center [791, 380] width 11 height 9
click at [184, 59] on button "close" at bounding box center [191, 55] width 15 height 15
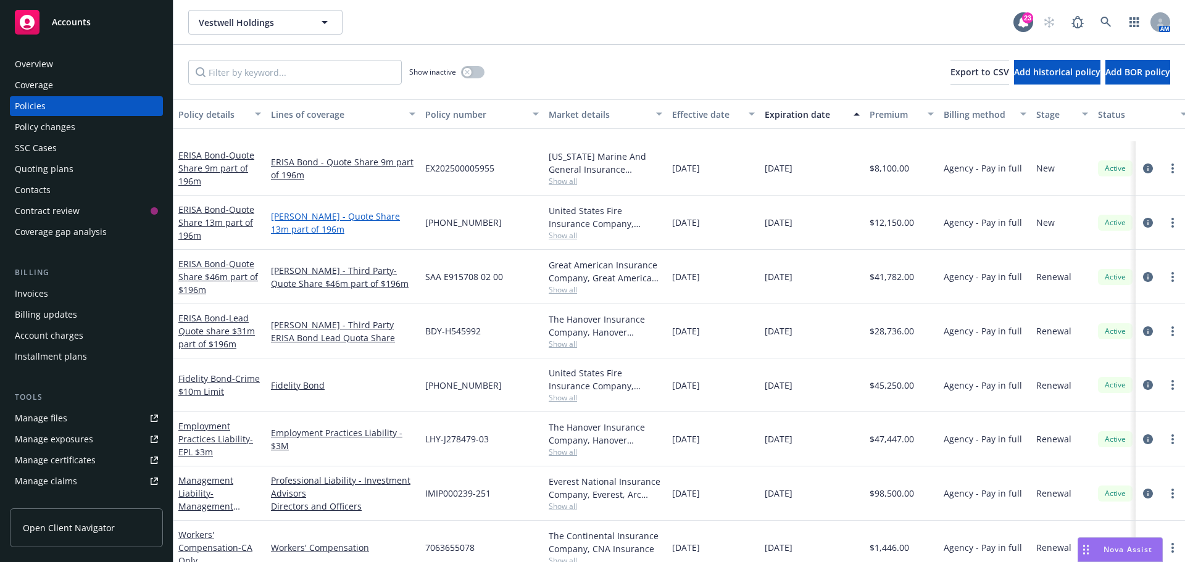
scroll to position [494, 0]
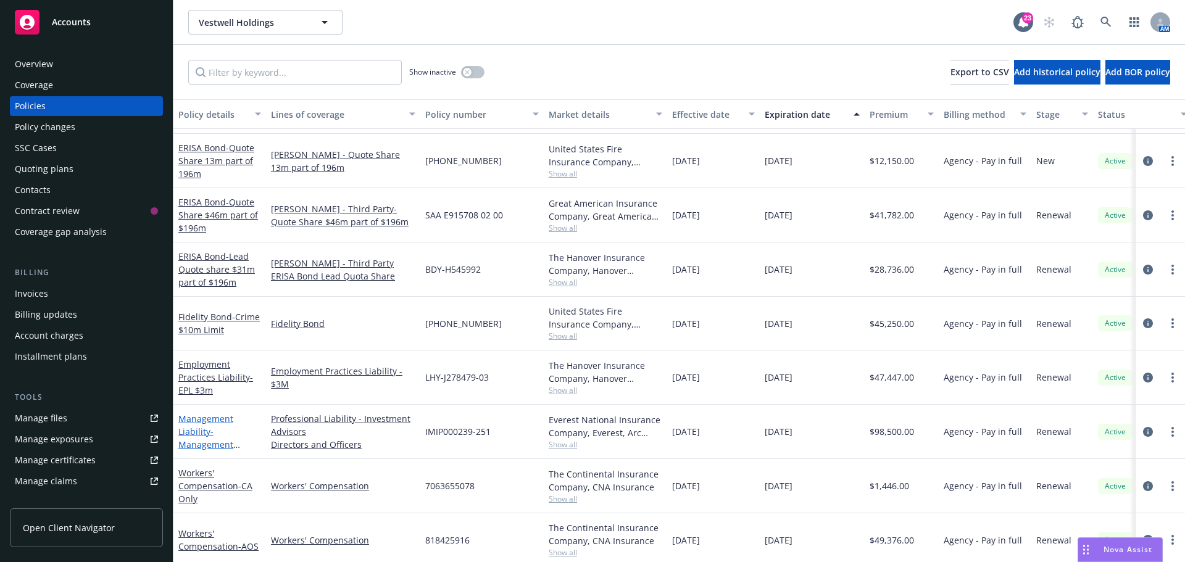
click at [187, 418] on link "Management Liability - Management Liability $5m" at bounding box center [205, 438] width 55 height 51
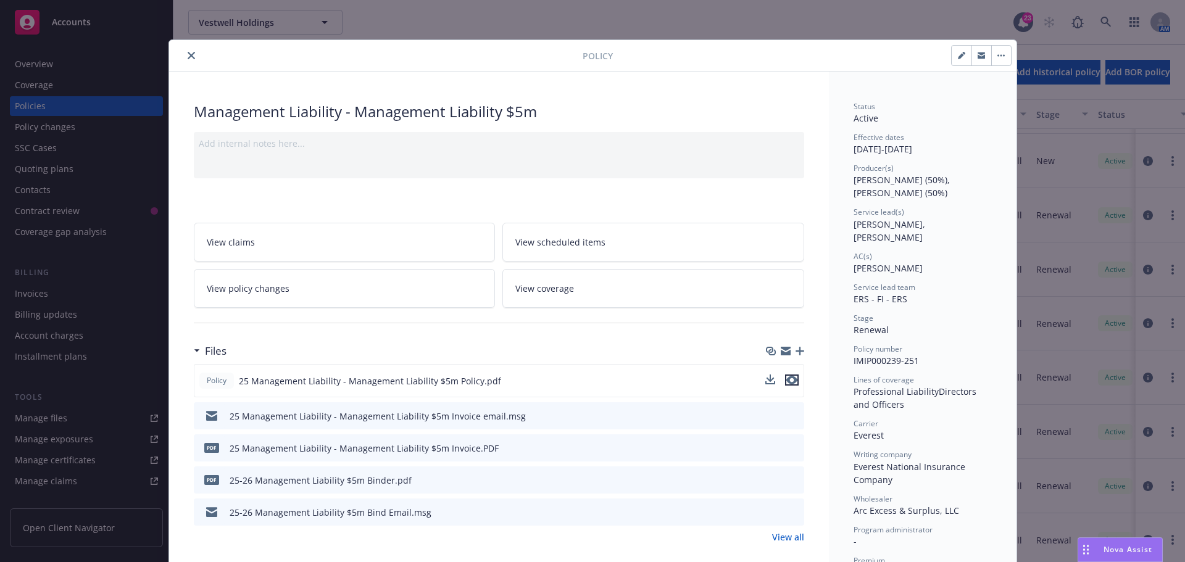
click at [788, 379] on icon "preview file" at bounding box center [791, 380] width 11 height 9
click at [188, 56] on icon "close" at bounding box center [191, 55] width 7 height 7
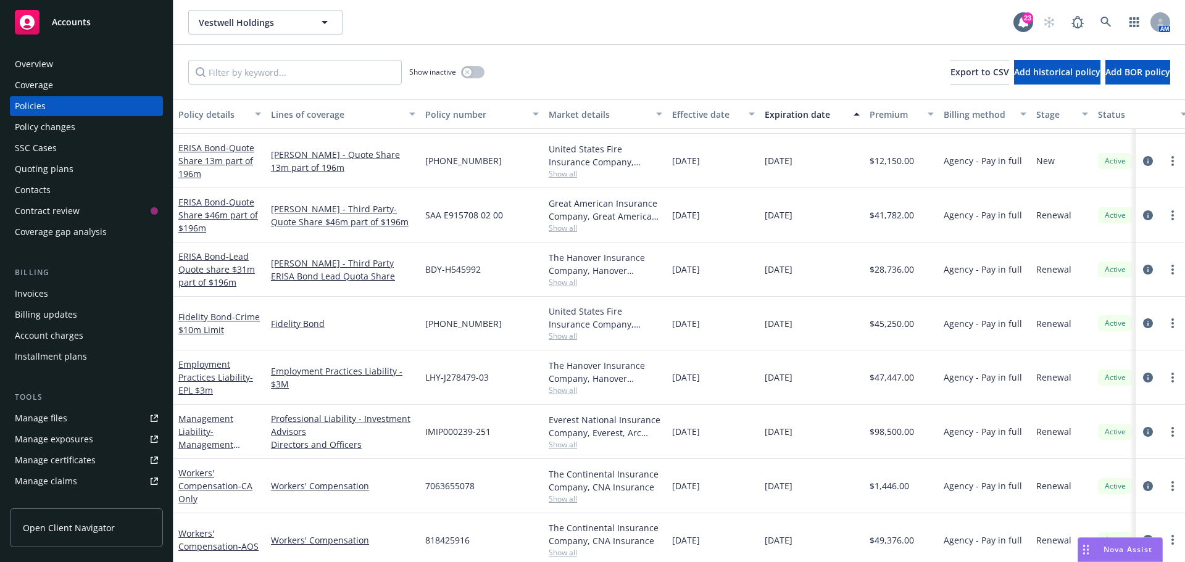
click at [621, 72] on div "Show inactive Export to CSV Add historical policy Add BOR policy" at bounding box center [678, 72] width 1011 height 54
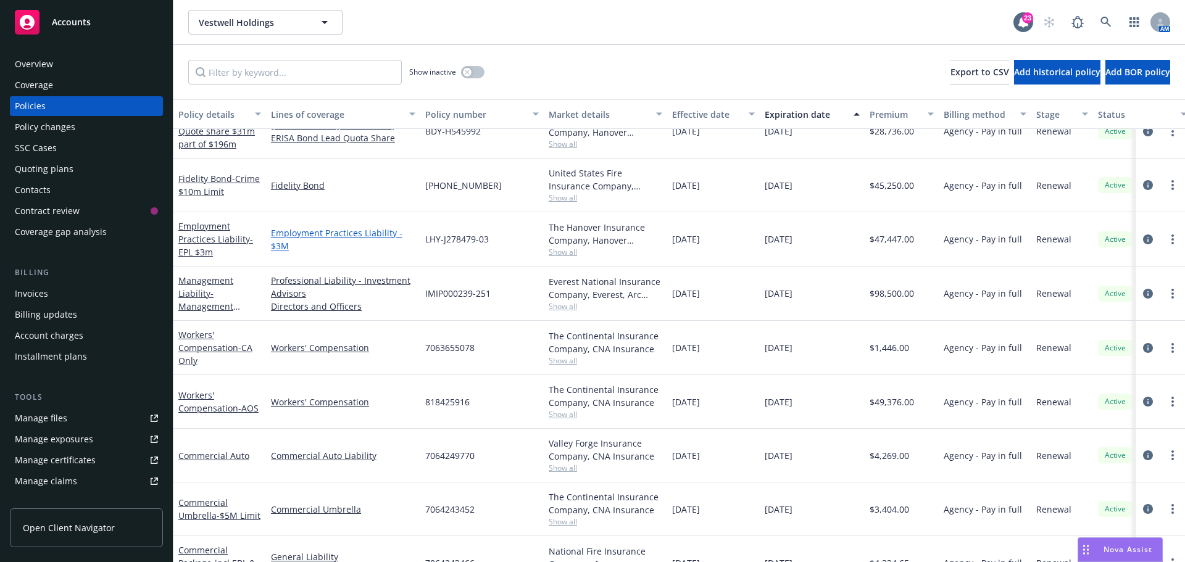
scroll to position [656, 0]
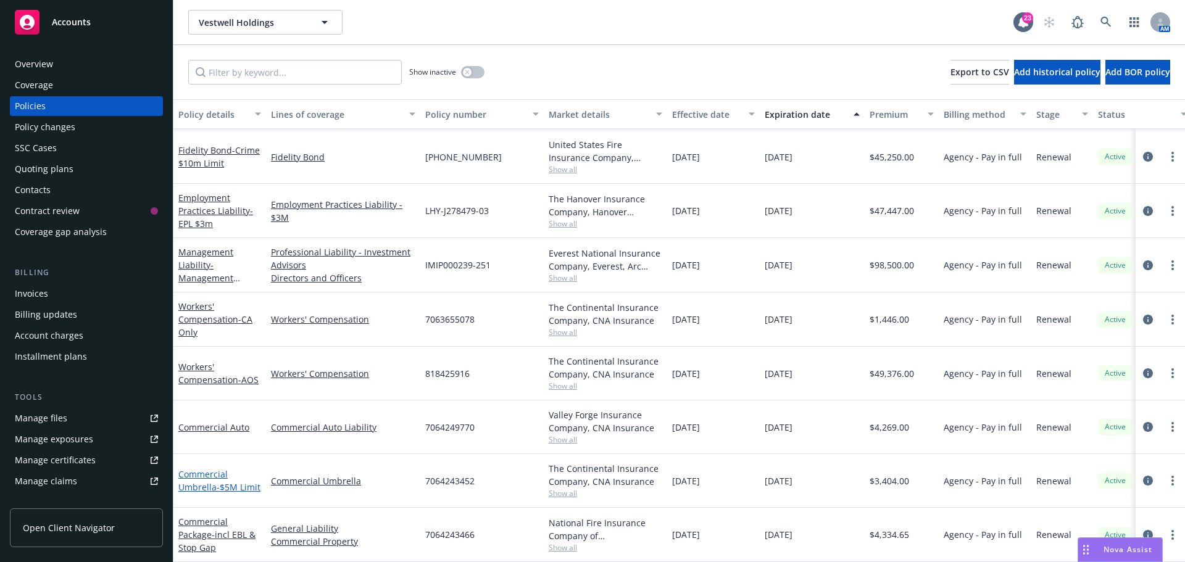
click at [192, 470] on link "Commercial Umbrella - $5M Limit" at bounding box center [219, 480] width 82 height 25
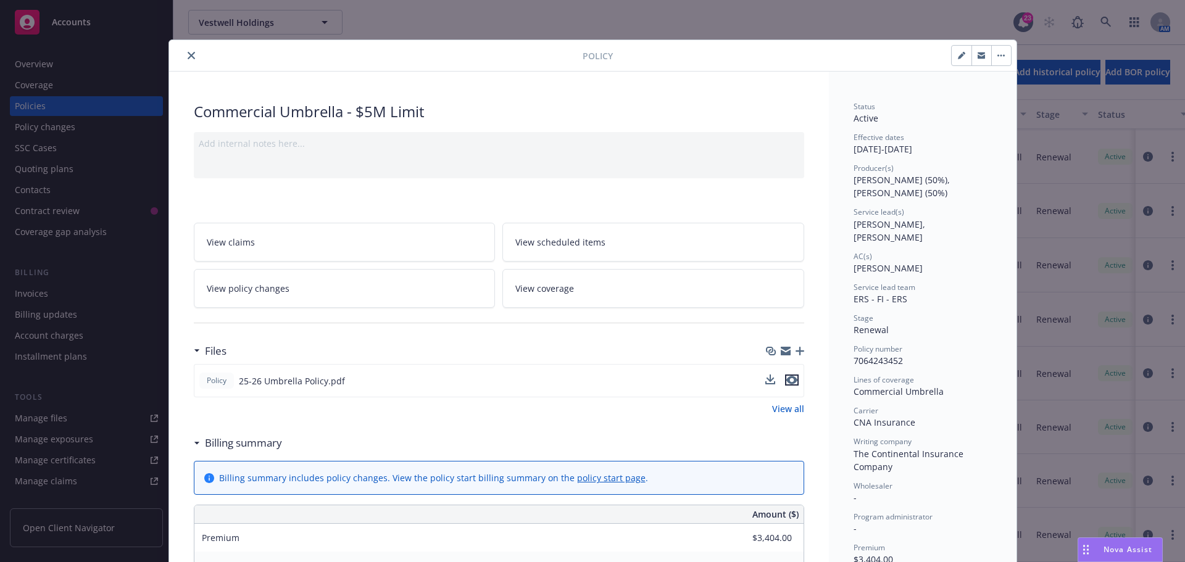
click at [786, 384] on icon "preview file" at bounding box center [791, 380] width 11 height 9
click at [188, 59] on button "close" at bounding box center [191, 55] width 15 height 15
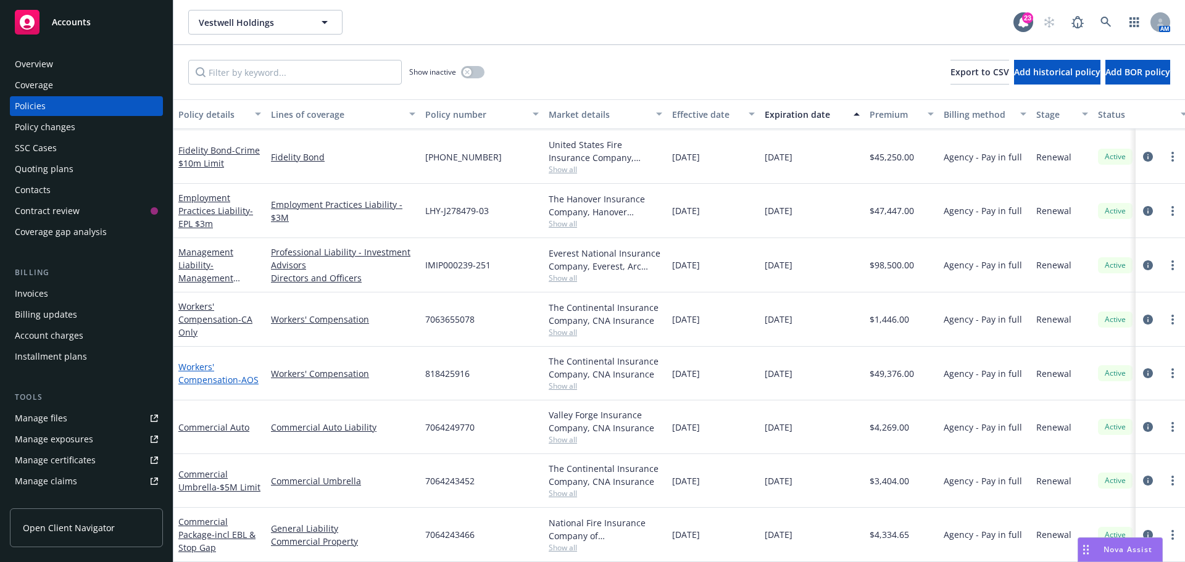
click at [197, 361] on link "Workers' Compensation - AOS" at bounding box center [218, 373] width 80 height 25
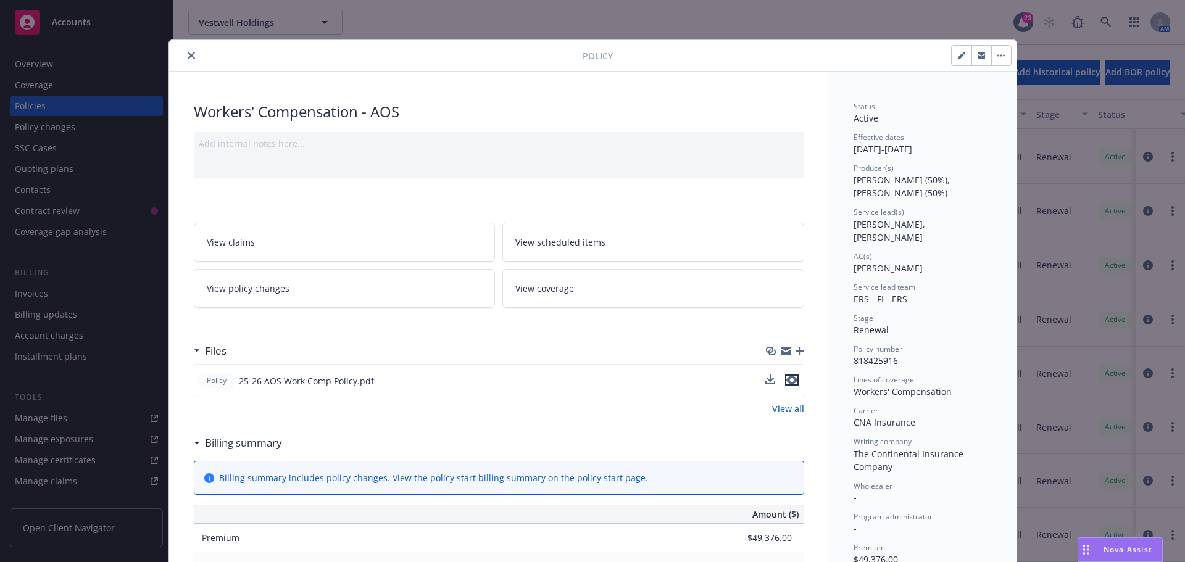
click at [786, 382] on icon "preview file" at bounding box center [791, 380] width 11 height 9
